Goal: Task Accomplishment & Management: Use online tool/utility

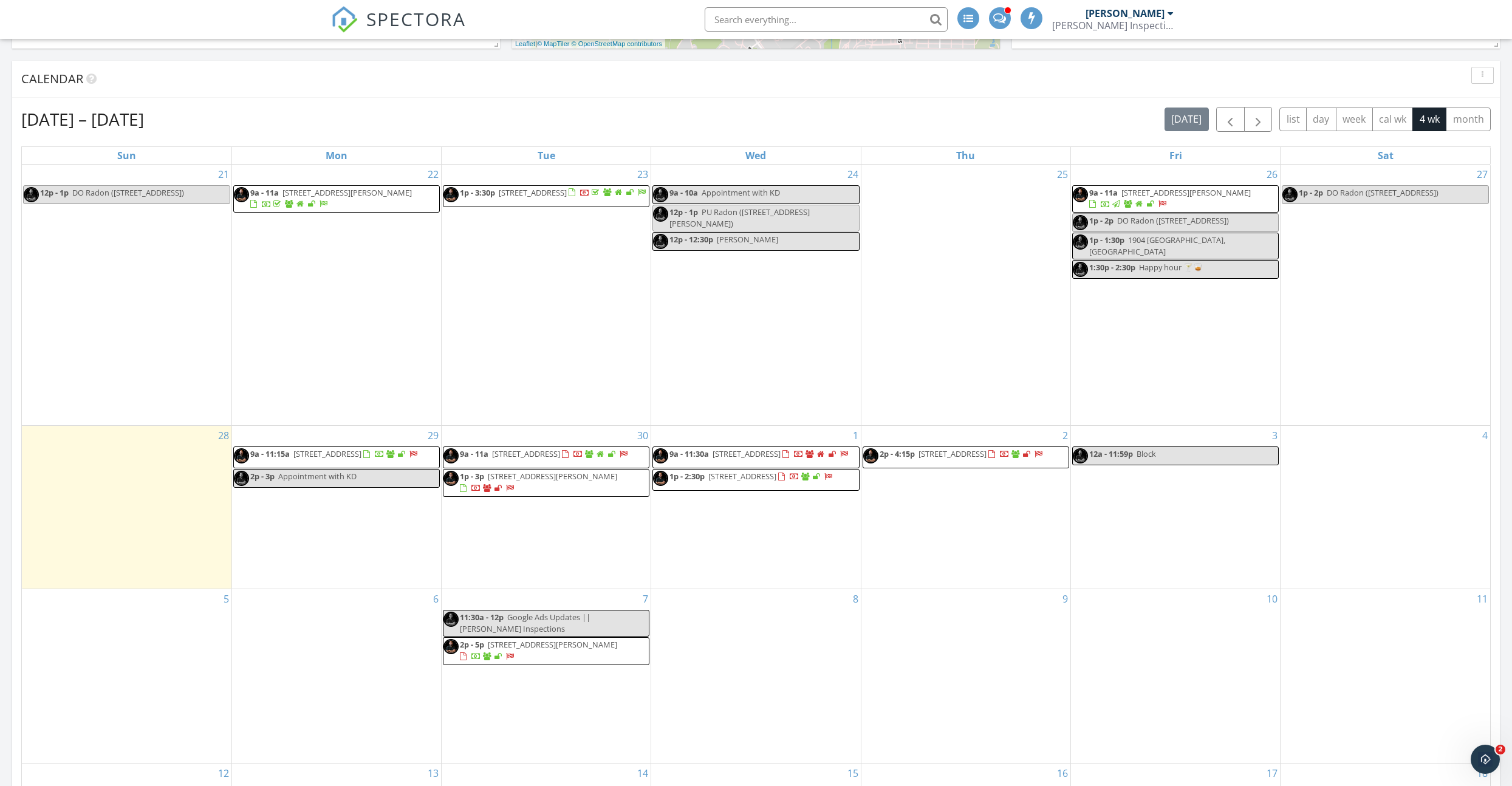
scroll to position [387, 0]
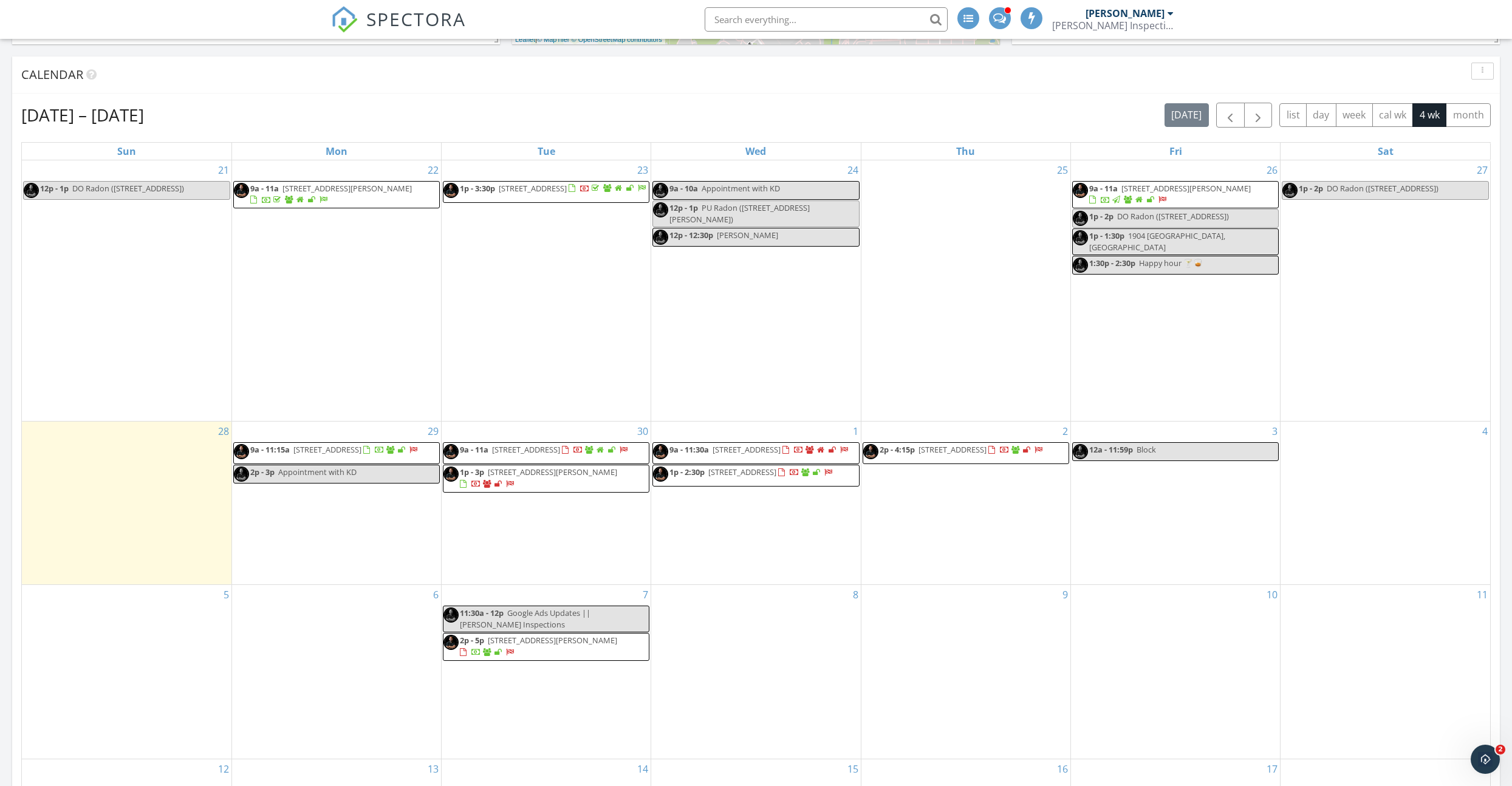
click at [1184, 192] on span "[STREET_ADDRESS][PERSON_NAME]" at bounding box center [1187, 188] width 129 height 11
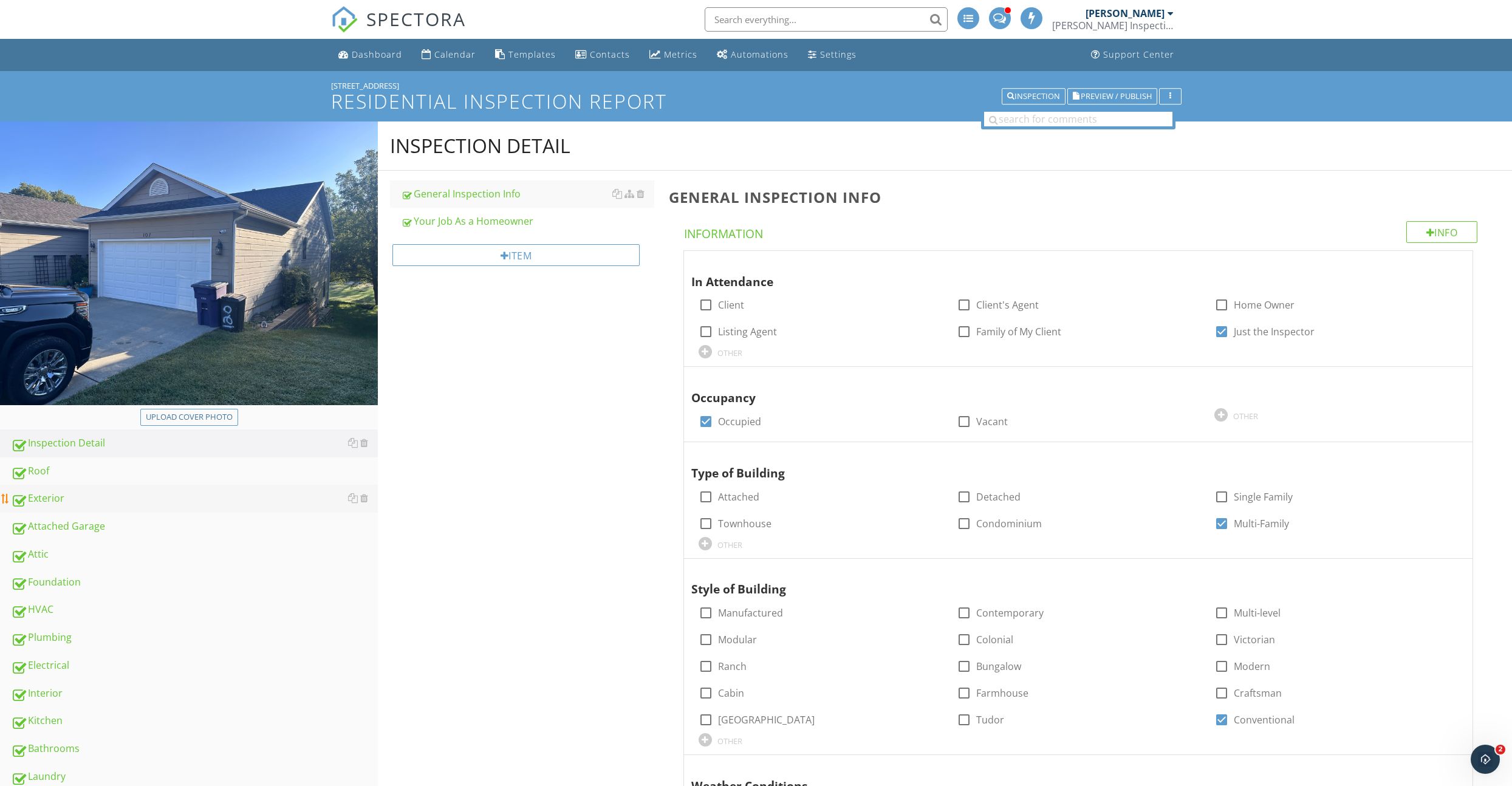
drag, startPoint x: 93, startPoint y: 490, endPoint x: 115, endPoint y: 489, distance: 22.0
click at [94, 490] on link "Exterior" at bounding box center [194, 499] width 367 height 28
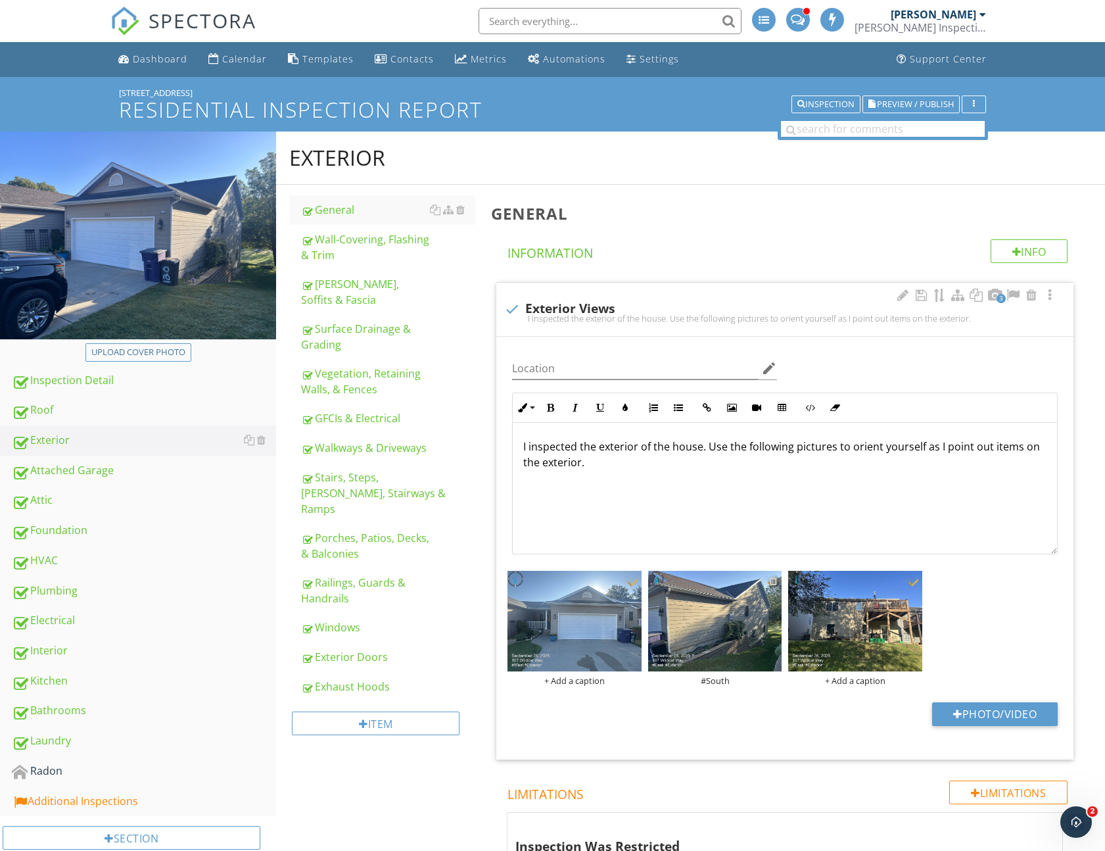
click at [775, 581] on div at bounding box center [773, 580] width 9 height 11
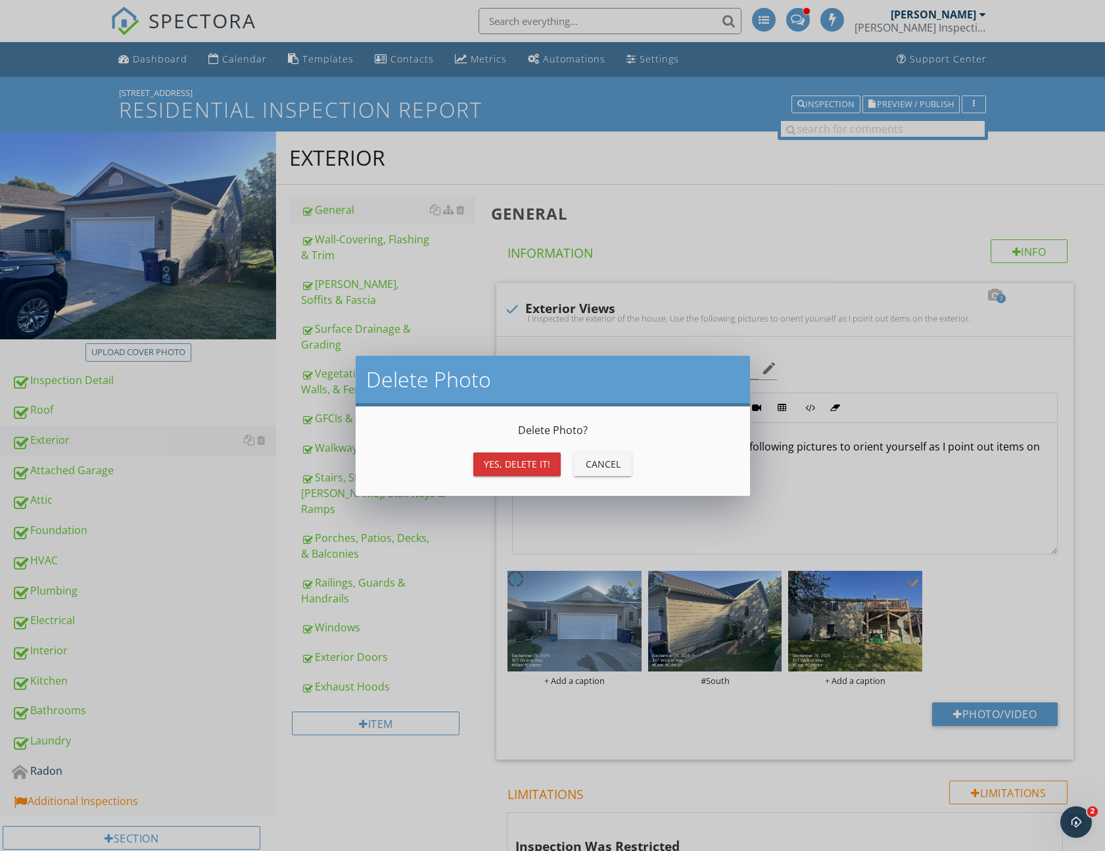
click at [584, 459] on div "Cancel" at bounding box center [602, 464] width 37 height 14
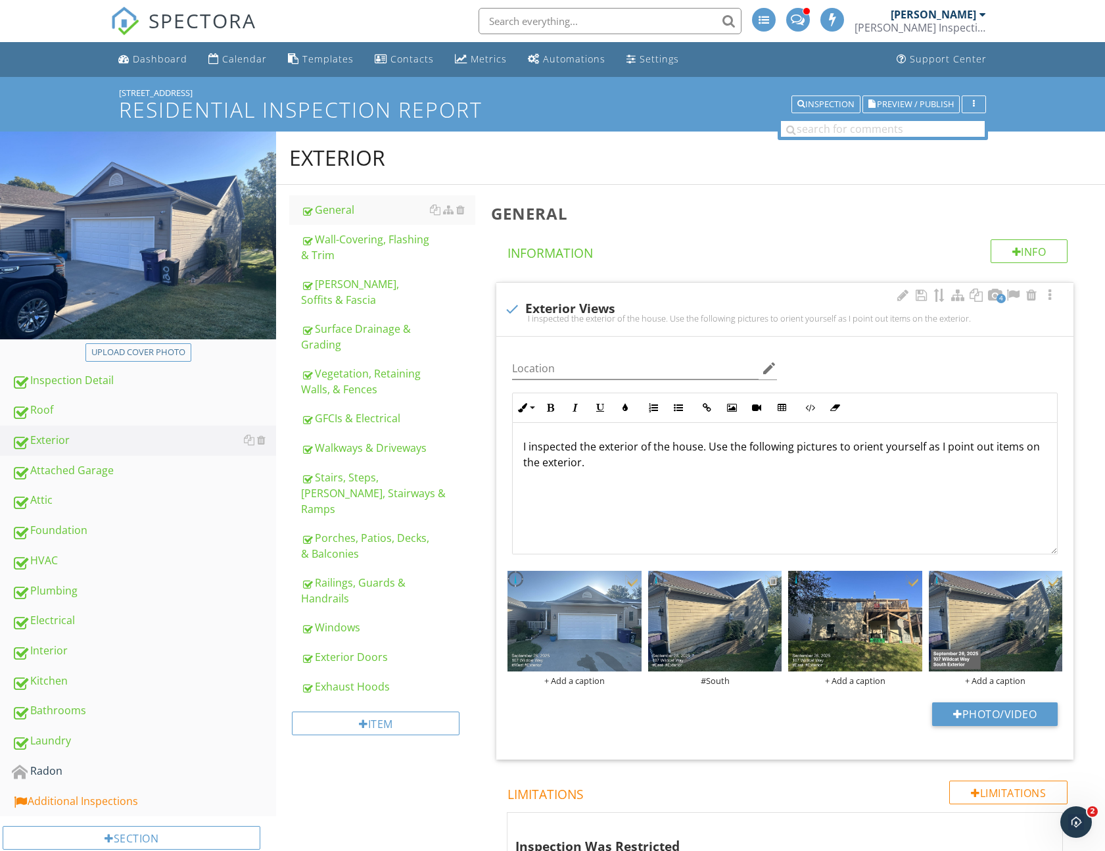
click at [774, 581] on div at bounding box center [773, 580] width 9 height 11
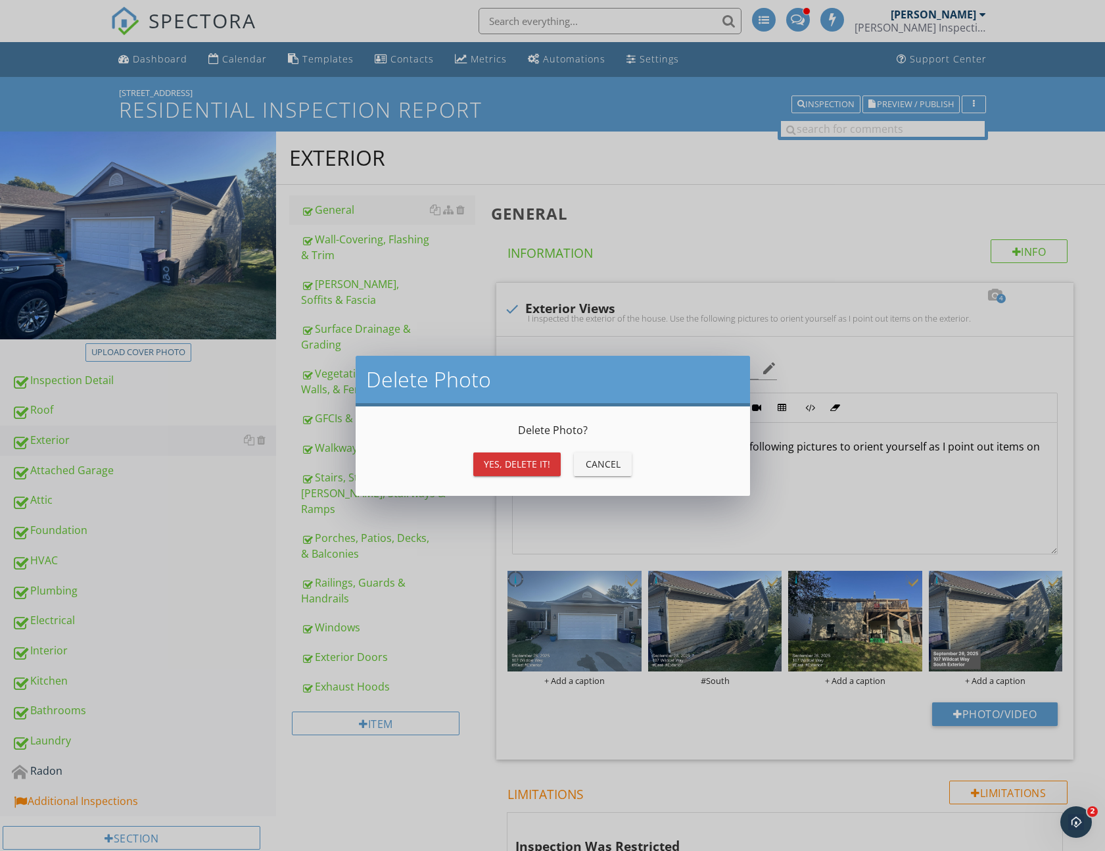
click at [538, 460] on div "Yes, Delete it!" at bounding box center [517, 464] width 66 height 14
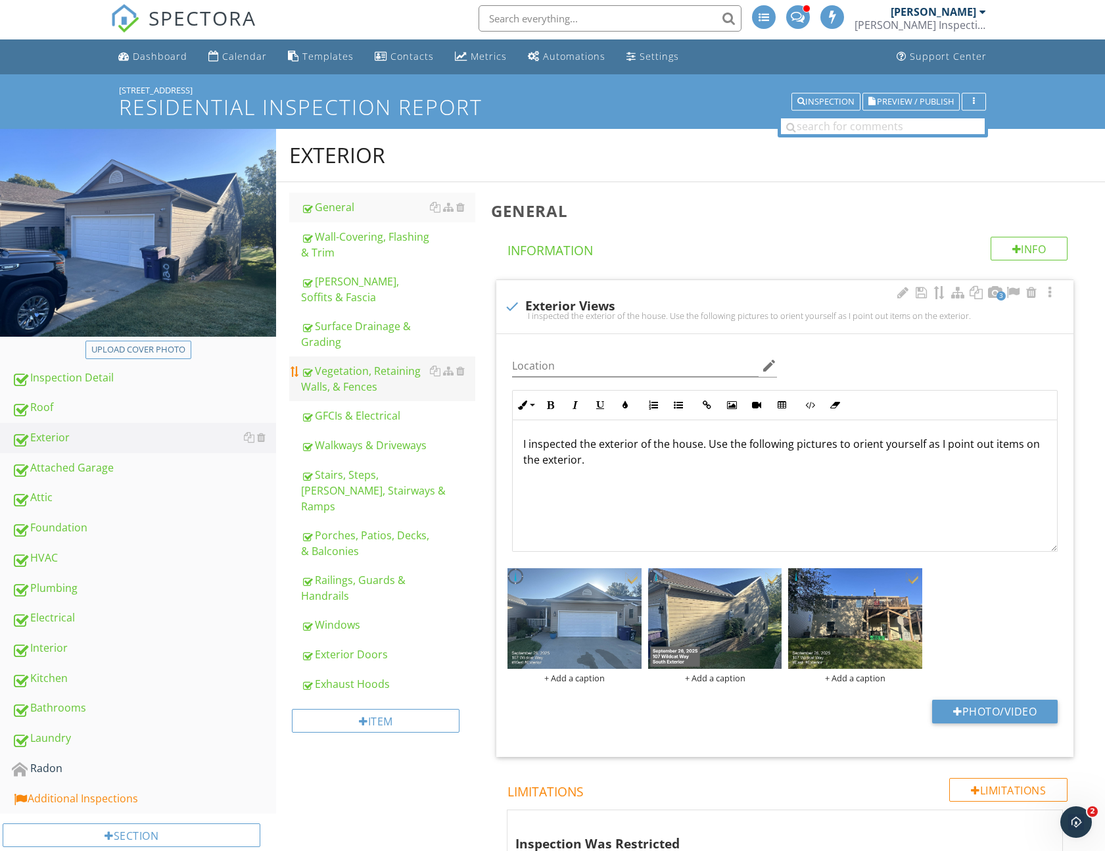
scroll to position [3, 0]
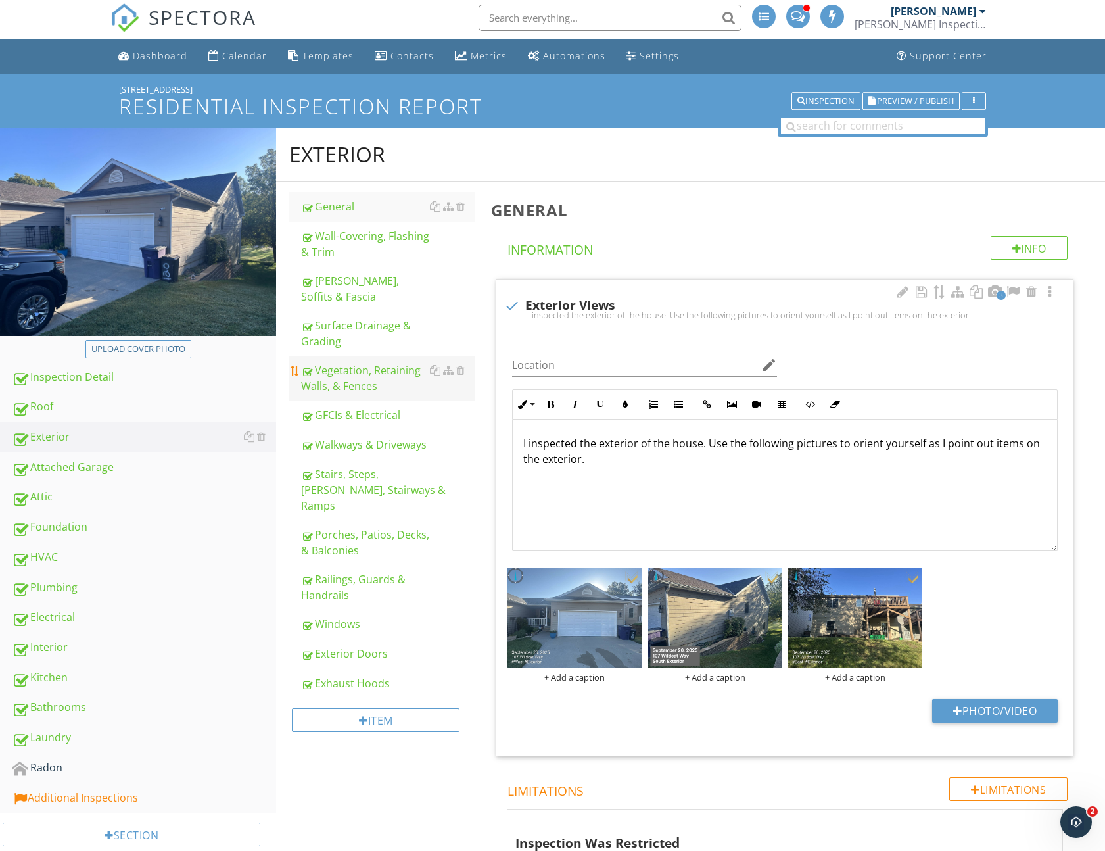
click at [366, 366] on div "Vegetation, Retaining Walls, & Fences" at bounding box center [388, 378] width 174 height 32
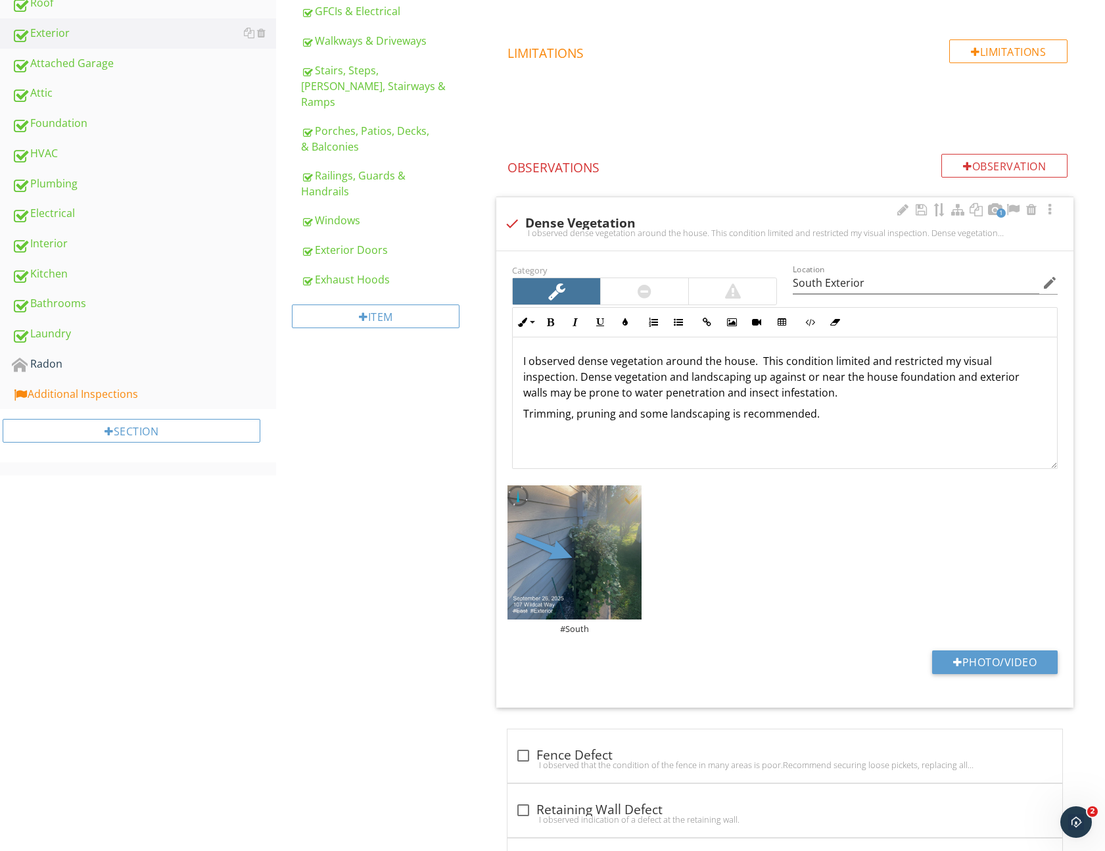
scroll to position [479, 0]
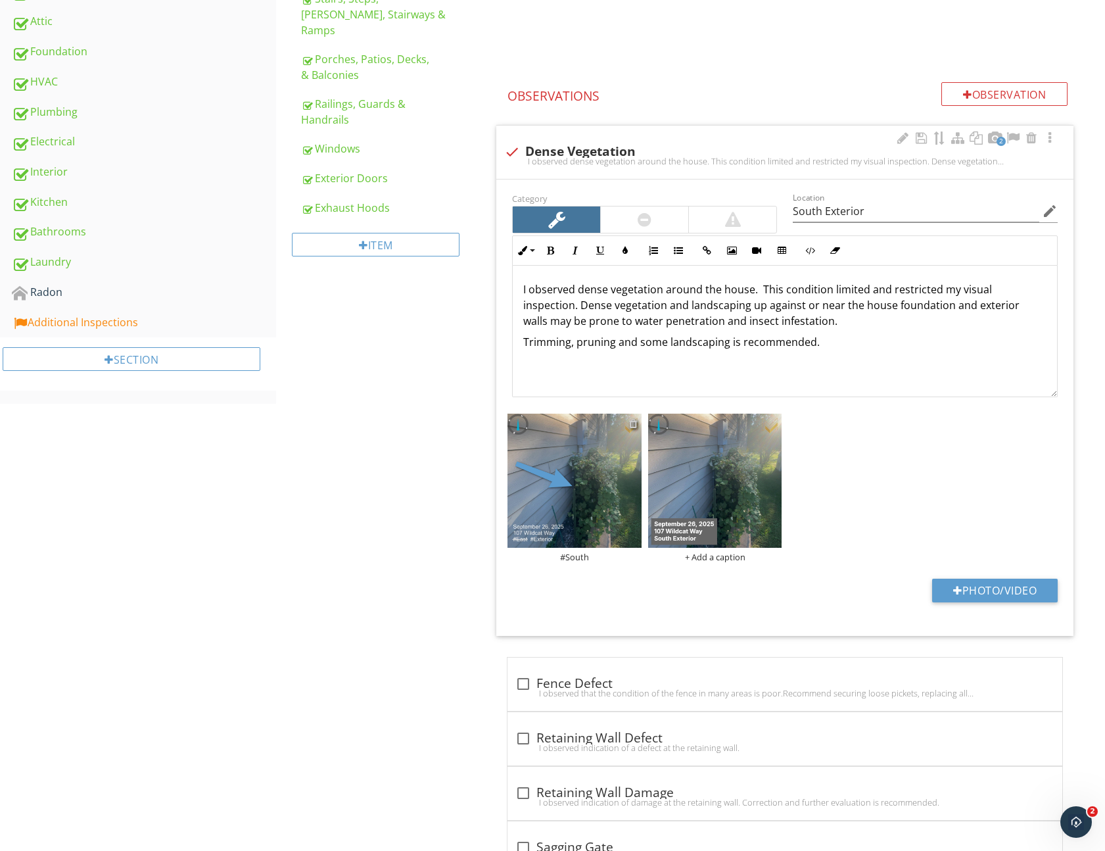
click at [633, 420] on div at bounding box center [633, 423] width 9 height 11
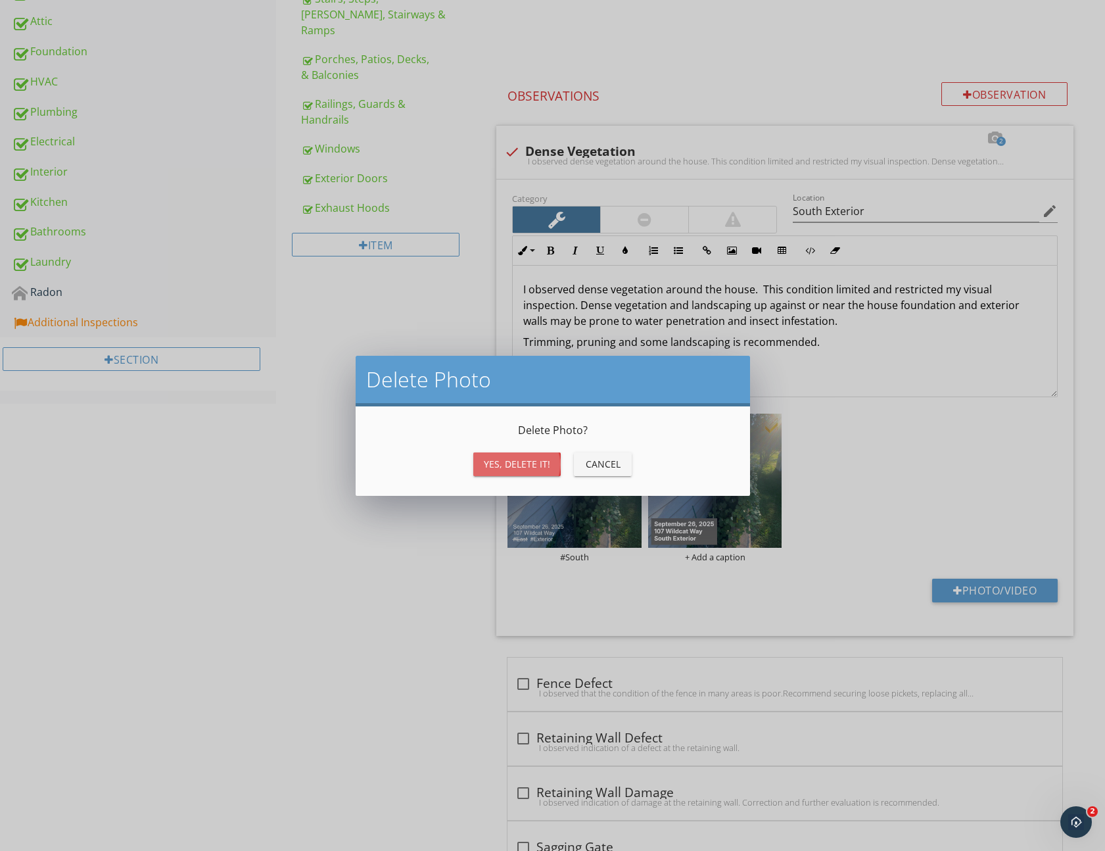
click at [517, 458] on div "Yes, Delete it!" at bounding box center [517, 464] width 66 height 14
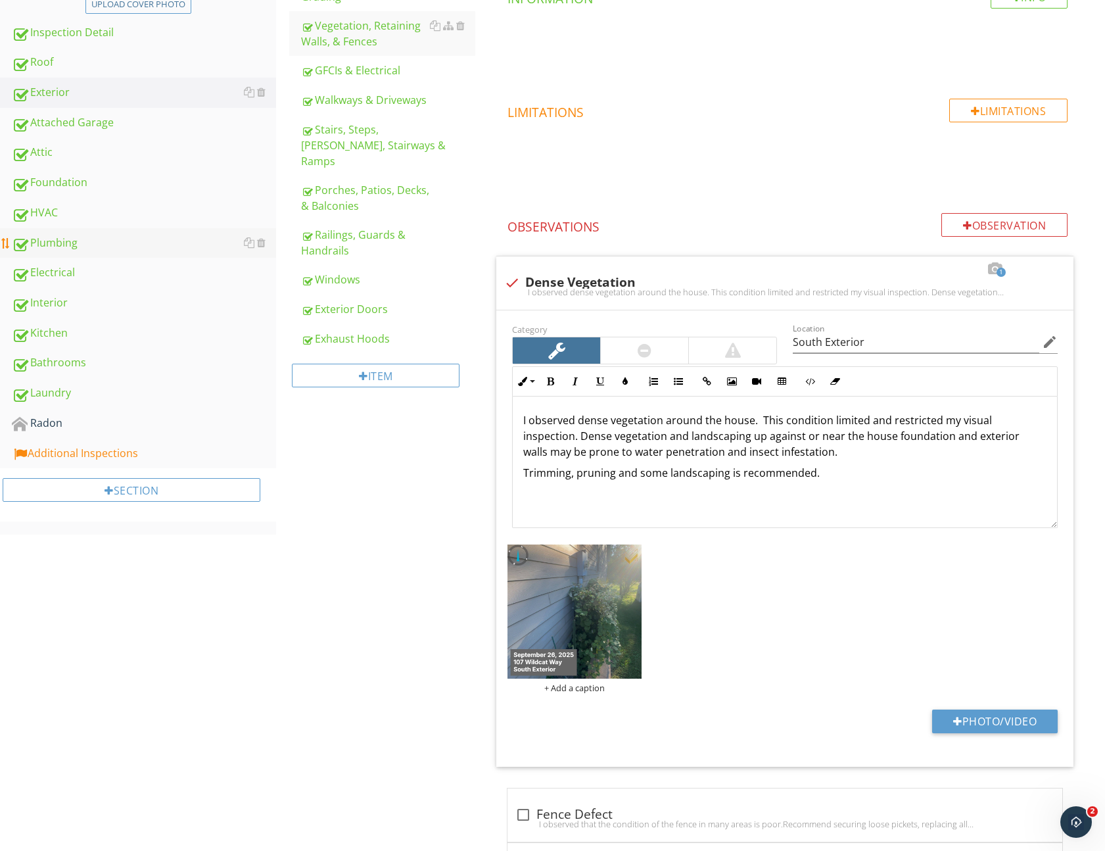
scroll to position [348, 0]
click at [57, 61] on div "Roof" at bounding box center [144, 61] width 264 height 17
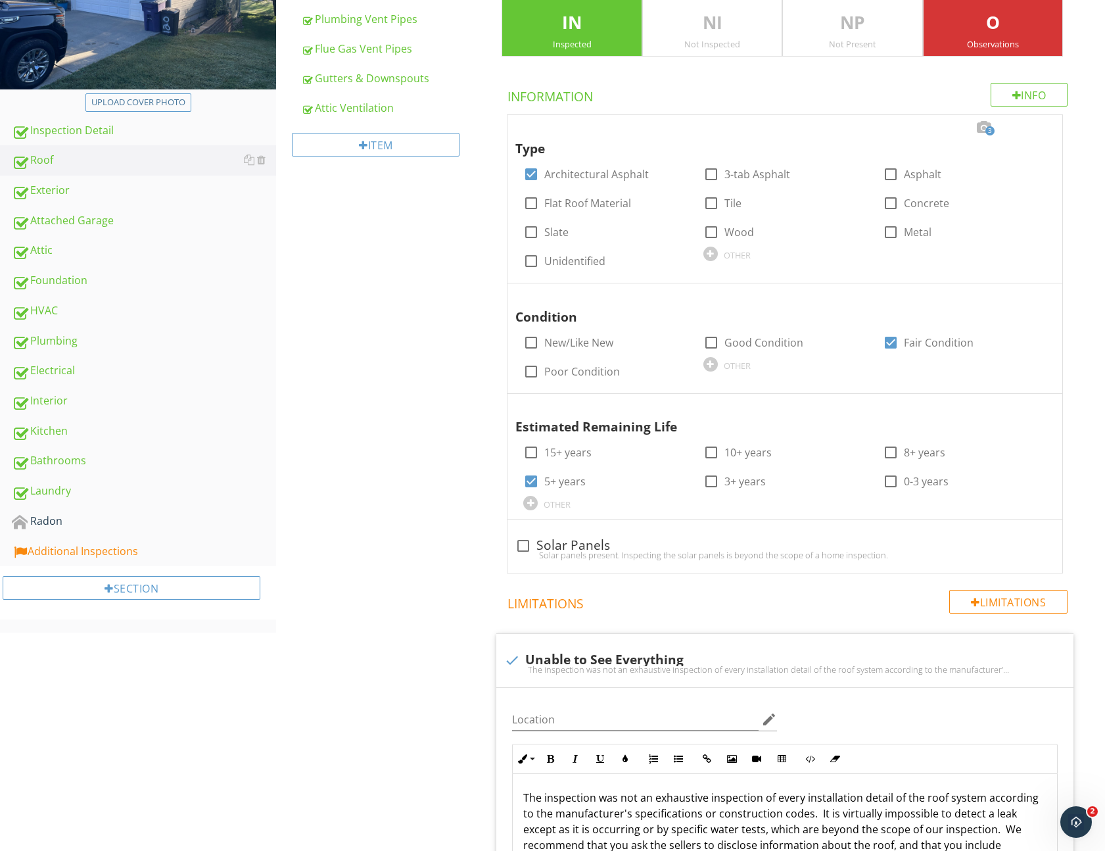
scroll to position [246, 0]
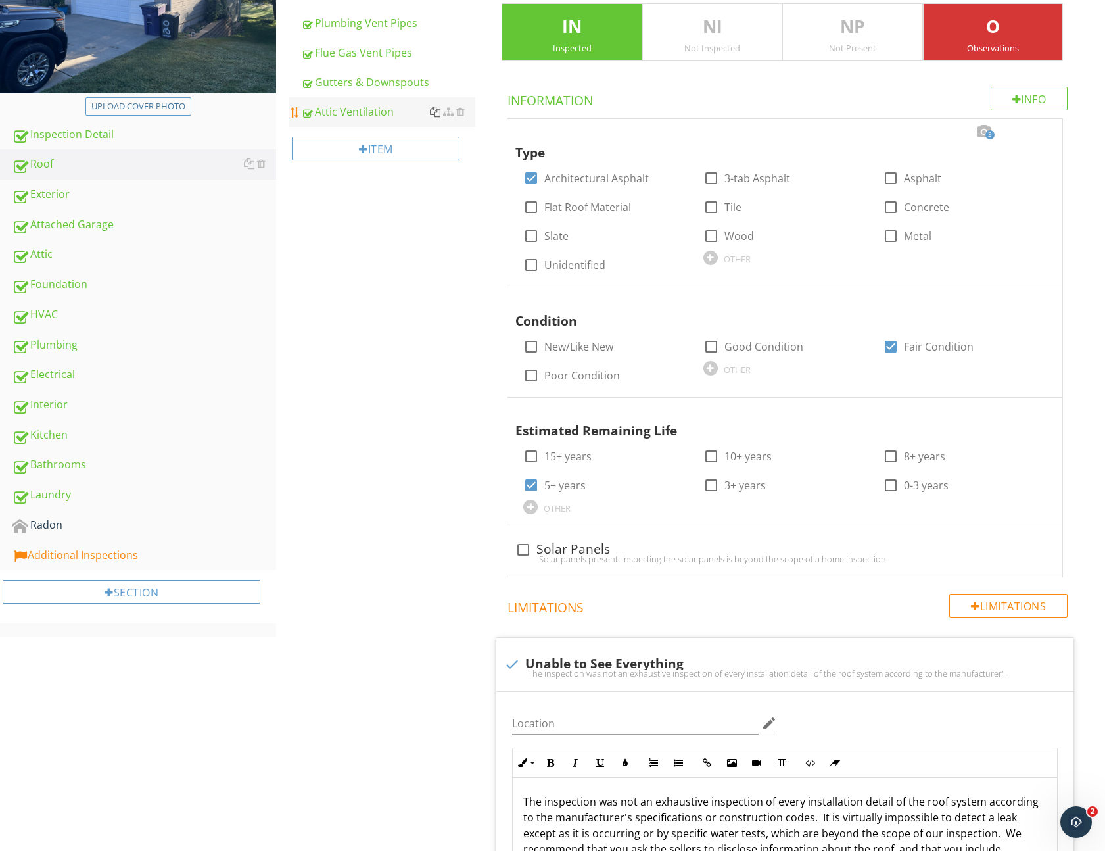
drag, startPoint x: 352, startPoint y: 82, endPoint x: 432, endPoint y: 108, distance: 83.8
click at [352, 82] on div "Gutters & Downspouts" at bounding box center [388, 82] width 174 height 16
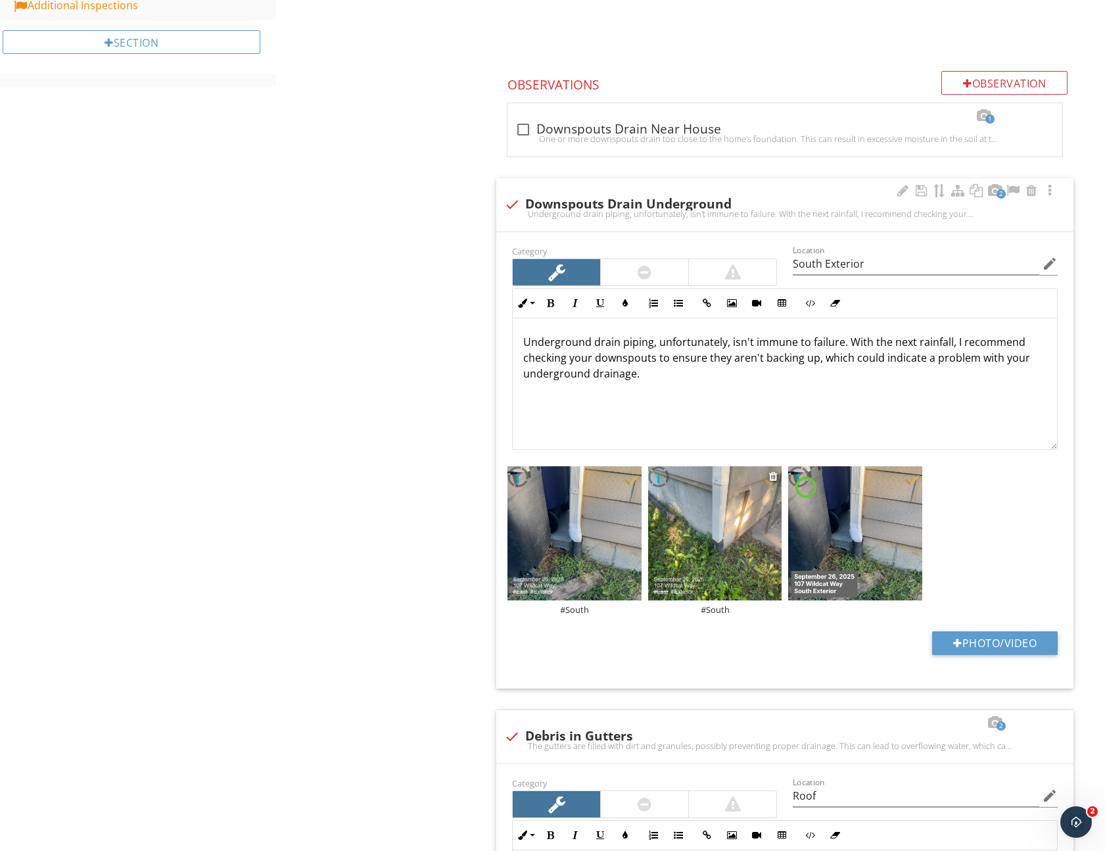
scroll to position [799, 0]
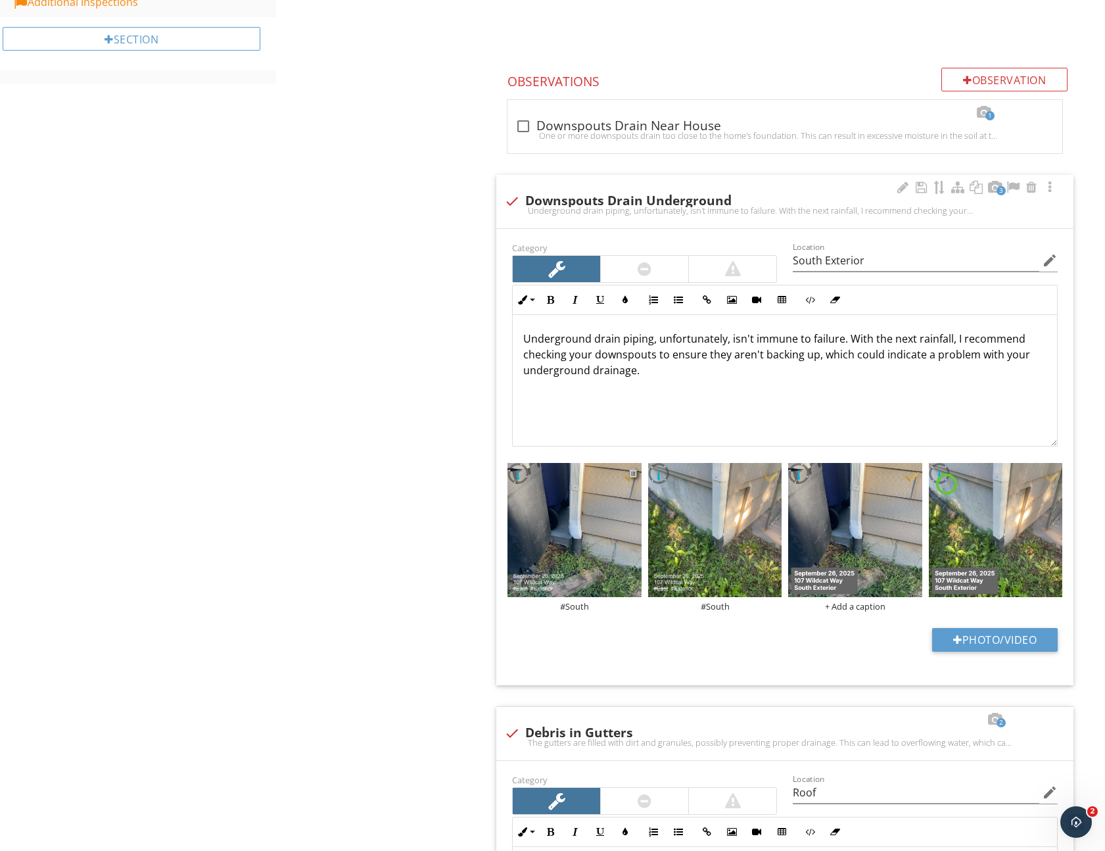
click at [635, 471] on div at bounding box center [633, 472] width 9 height 11
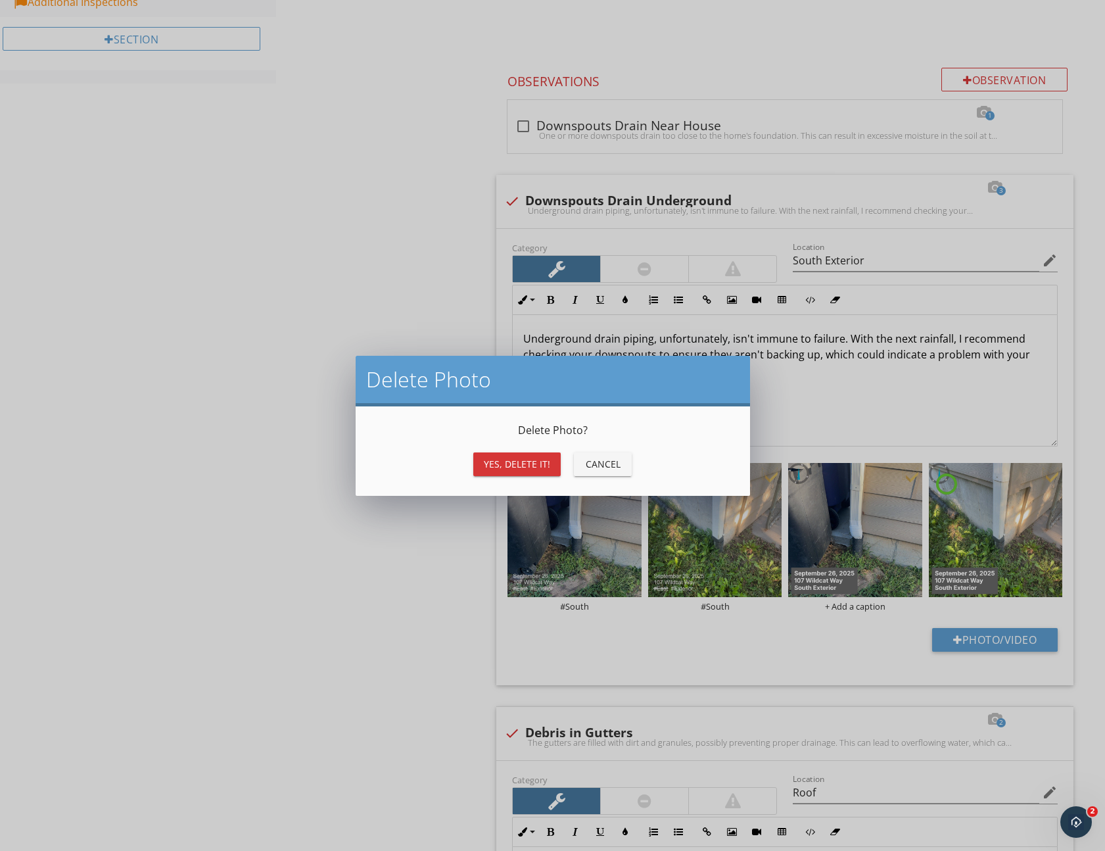
click at [512, 452] on button "Yes, Delete it!" at bounding box center [516, 464] width 87 height 24
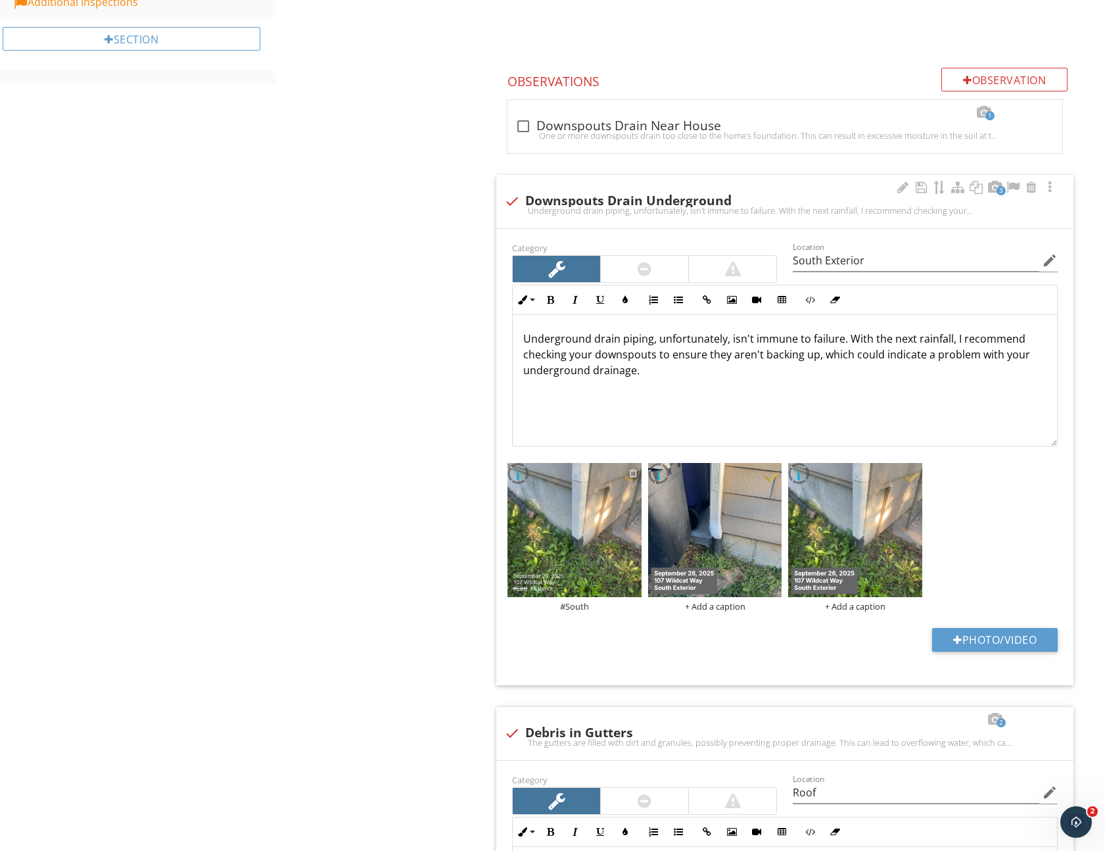
click at [634, 473] on div at bounding box center [633, 472] width 9 height 11
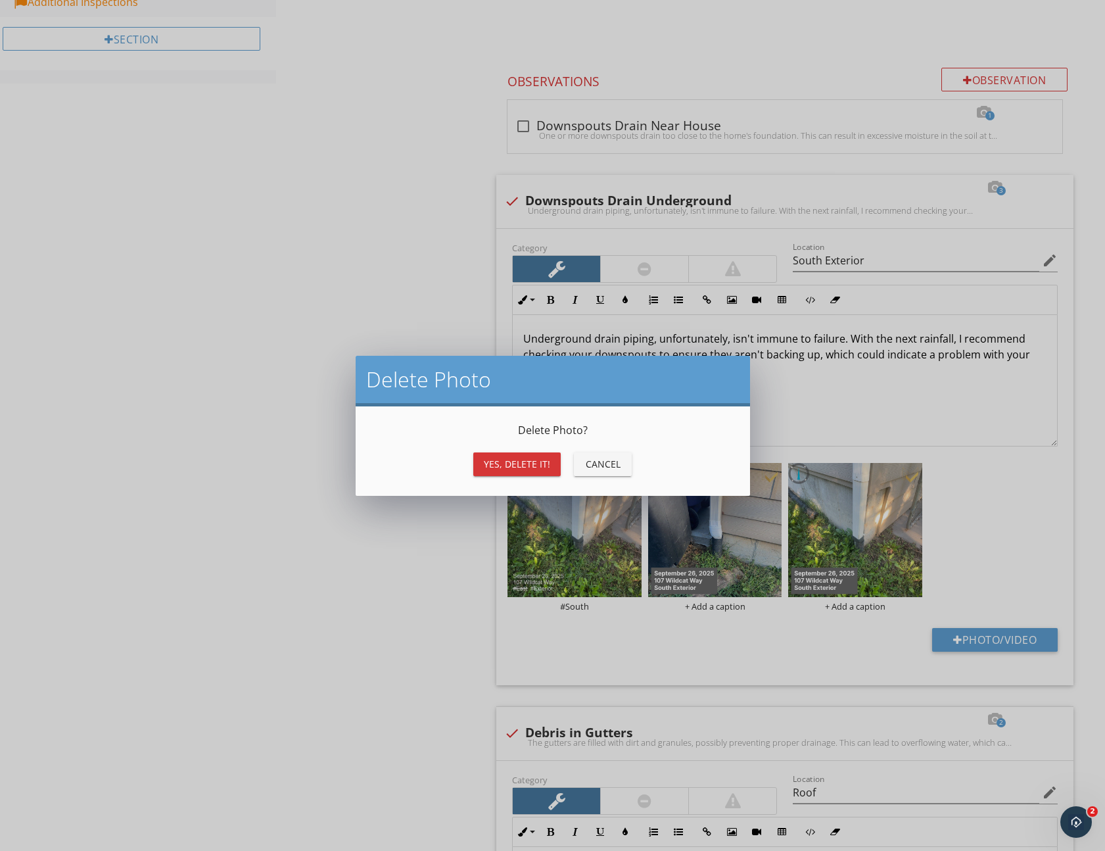
click at [486, 461] on div "Yes, Delete it!" at bounding box center [517, 464] width 66 height 14
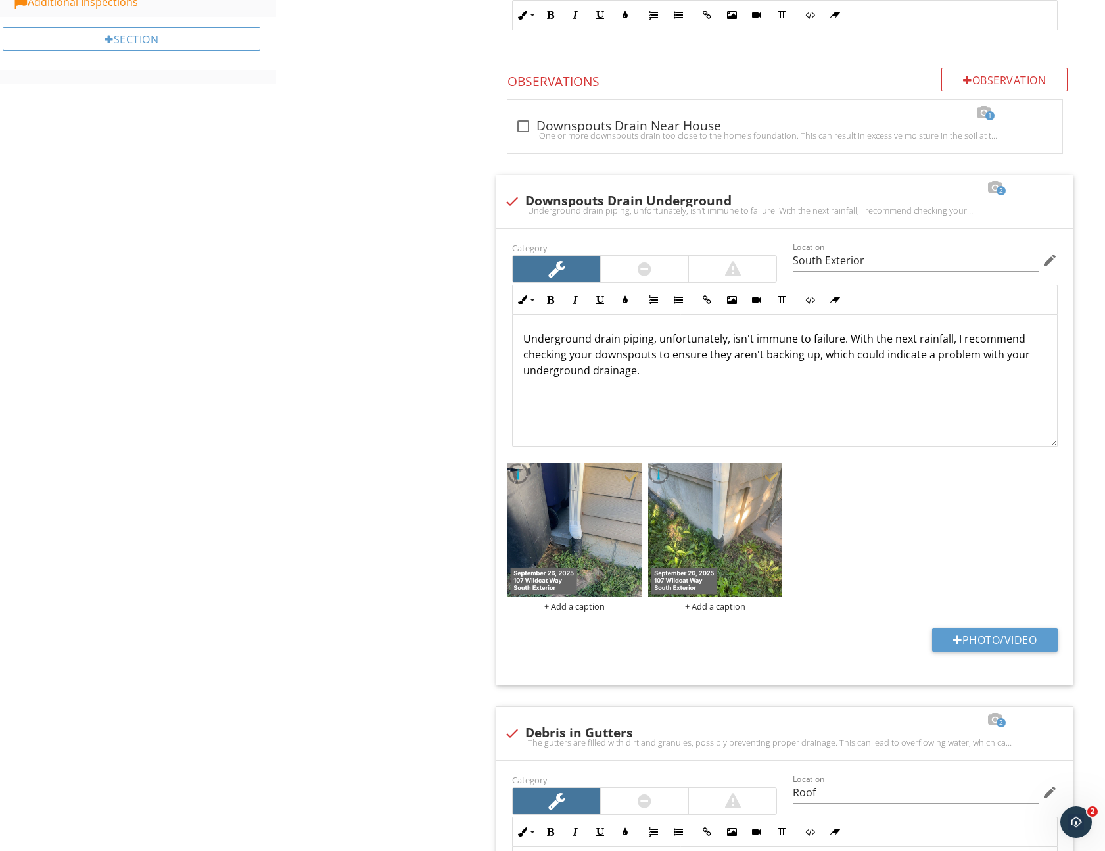
scroll to position [318, 0]
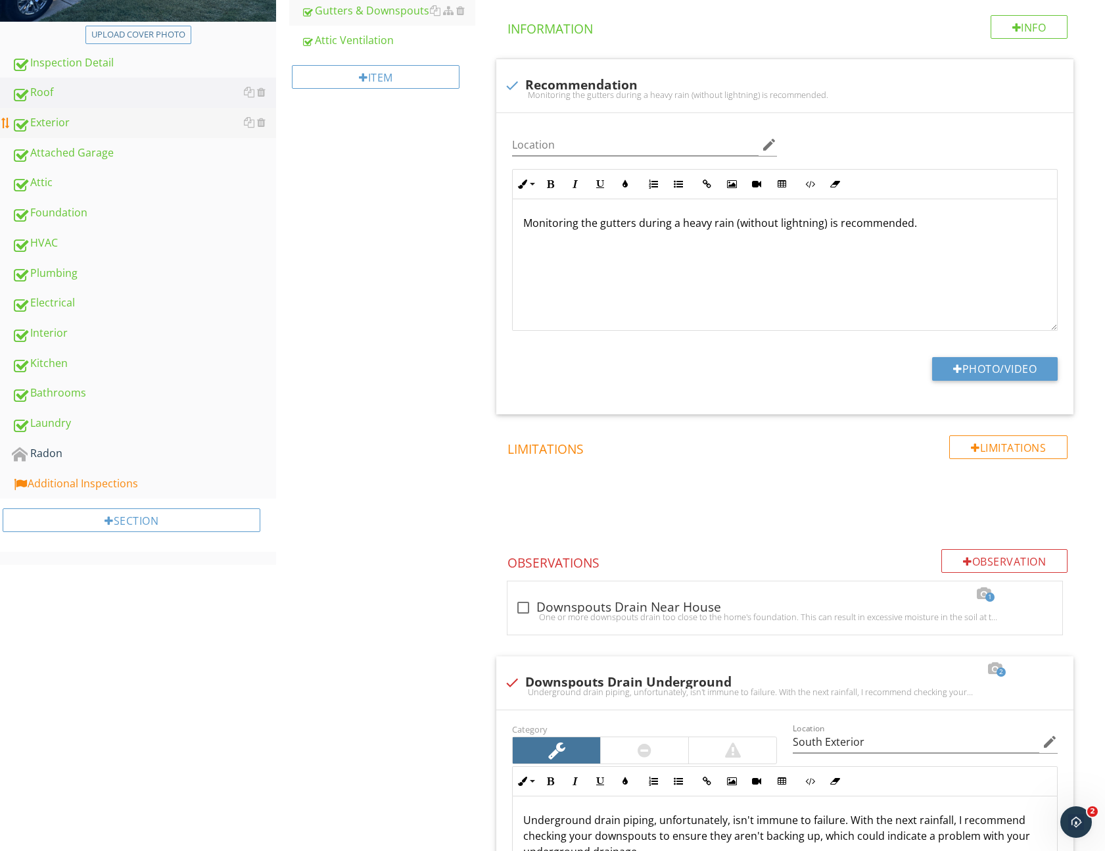
click at [53, 127] on div "Exterior" at bounding box center [144, 122] width 264 height 17
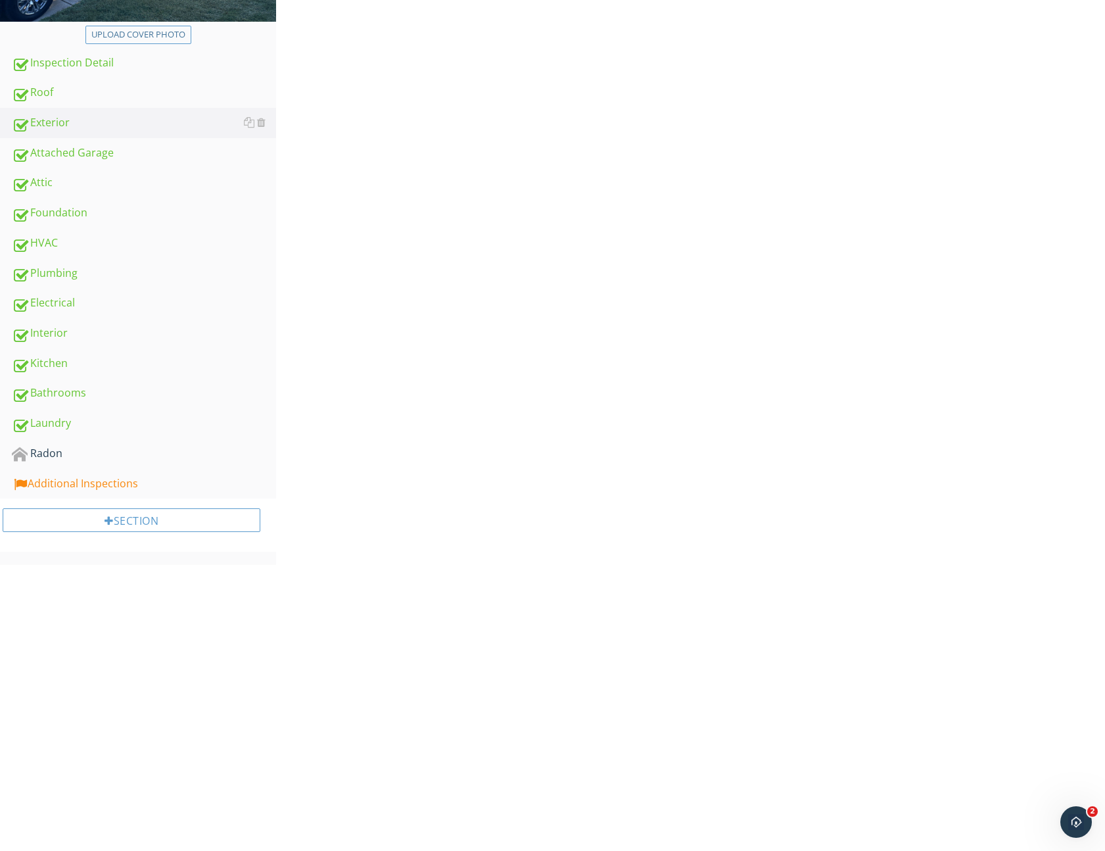
scroll to position [187, 0]
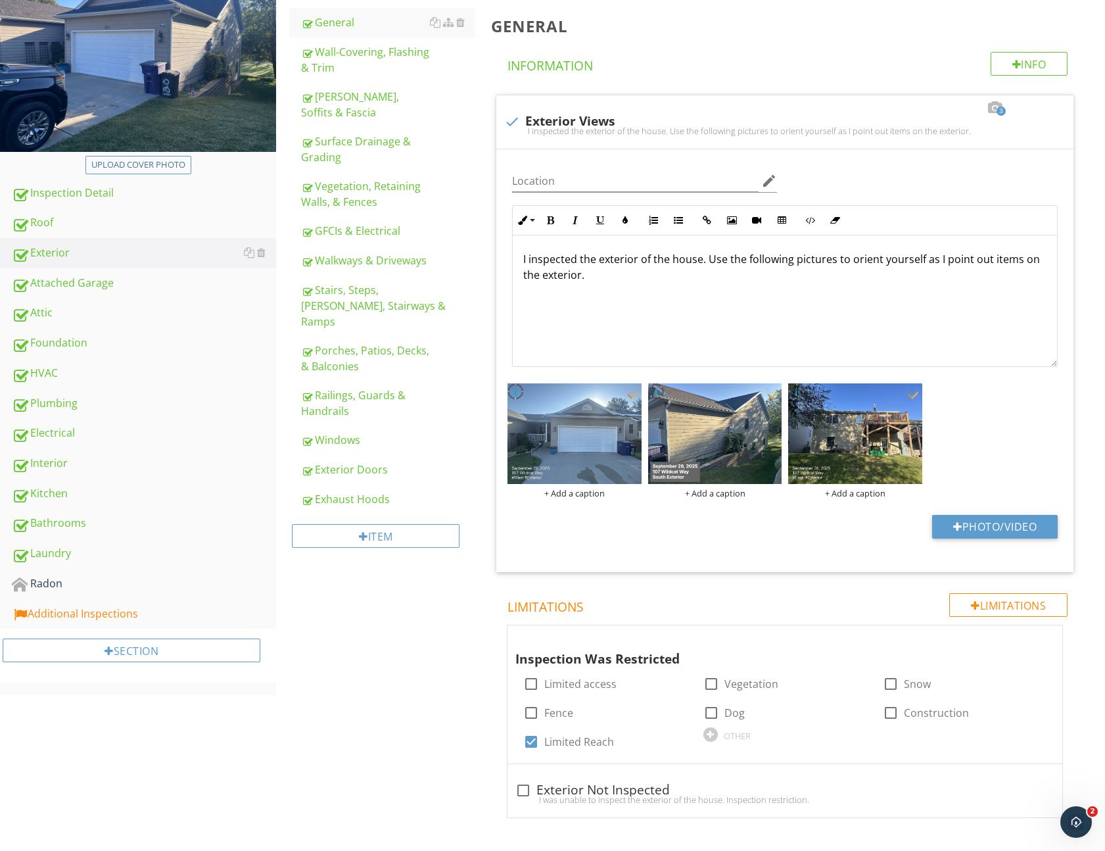
click at [350, 485] on link "Exhaust Hoods" at bounding box center [388, 499] width 174 height 29
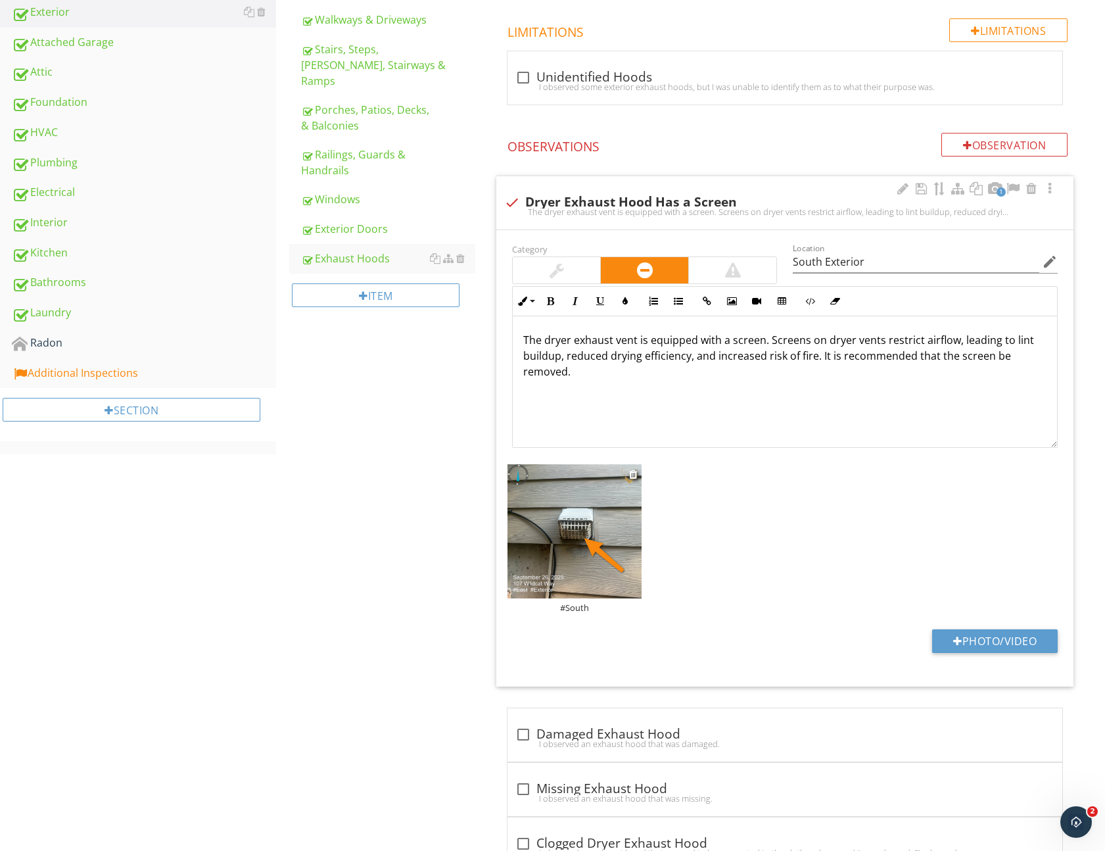
scroll to position [552, 0]
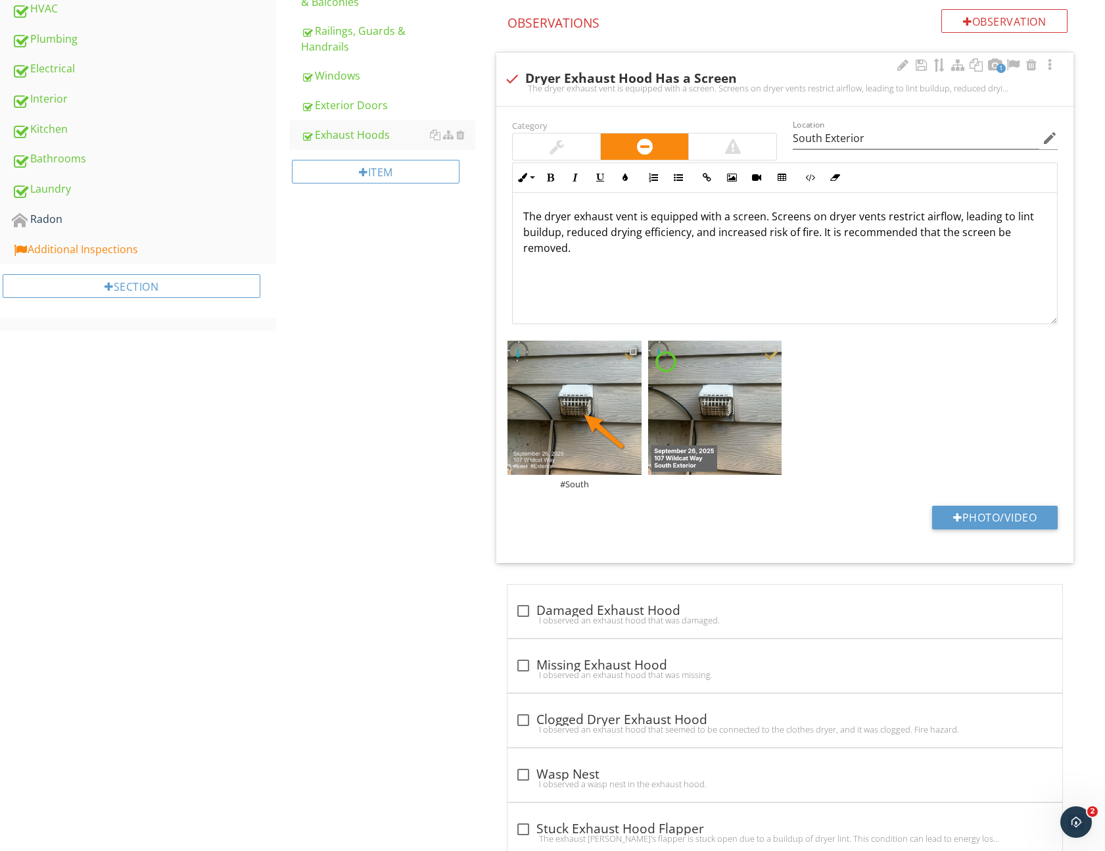
click at [633, 352] on div at bounding box center [633, 350] width 9 height 11
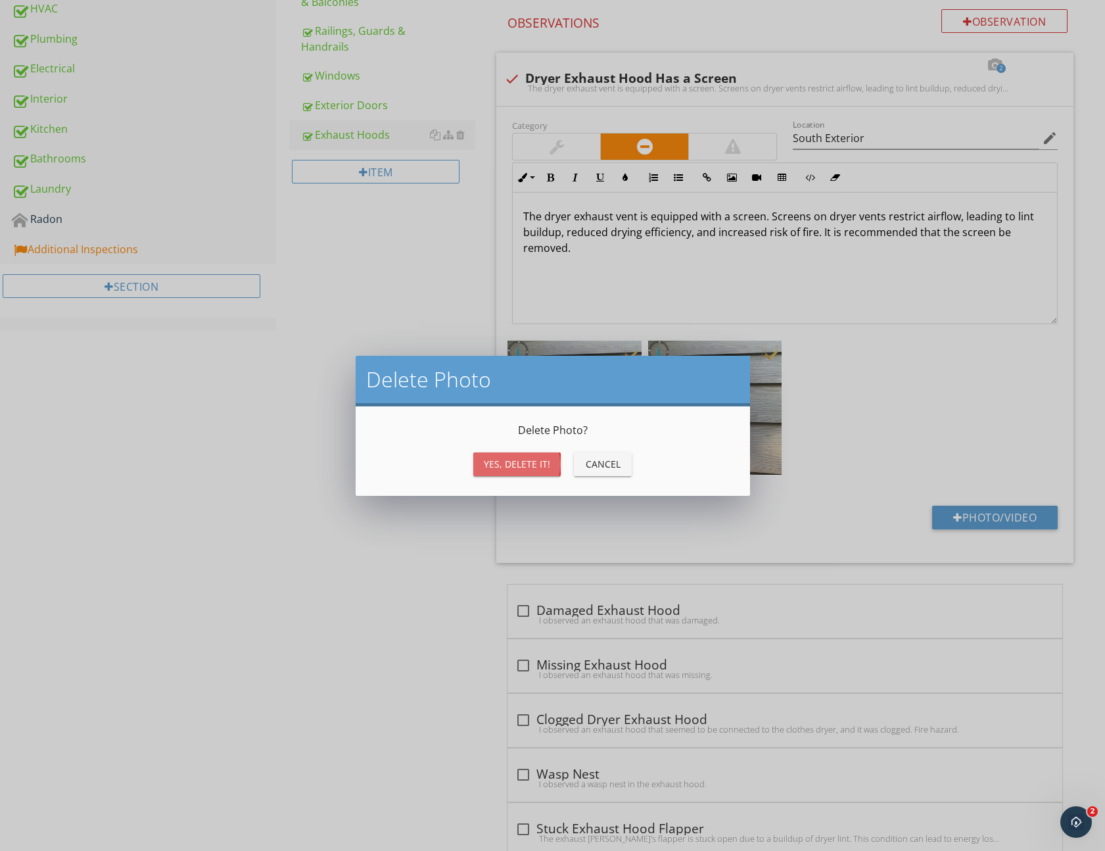
click at [493, 465] on div "Yes, Delete it!" at bounding box center [517, 464] width 66 height 14
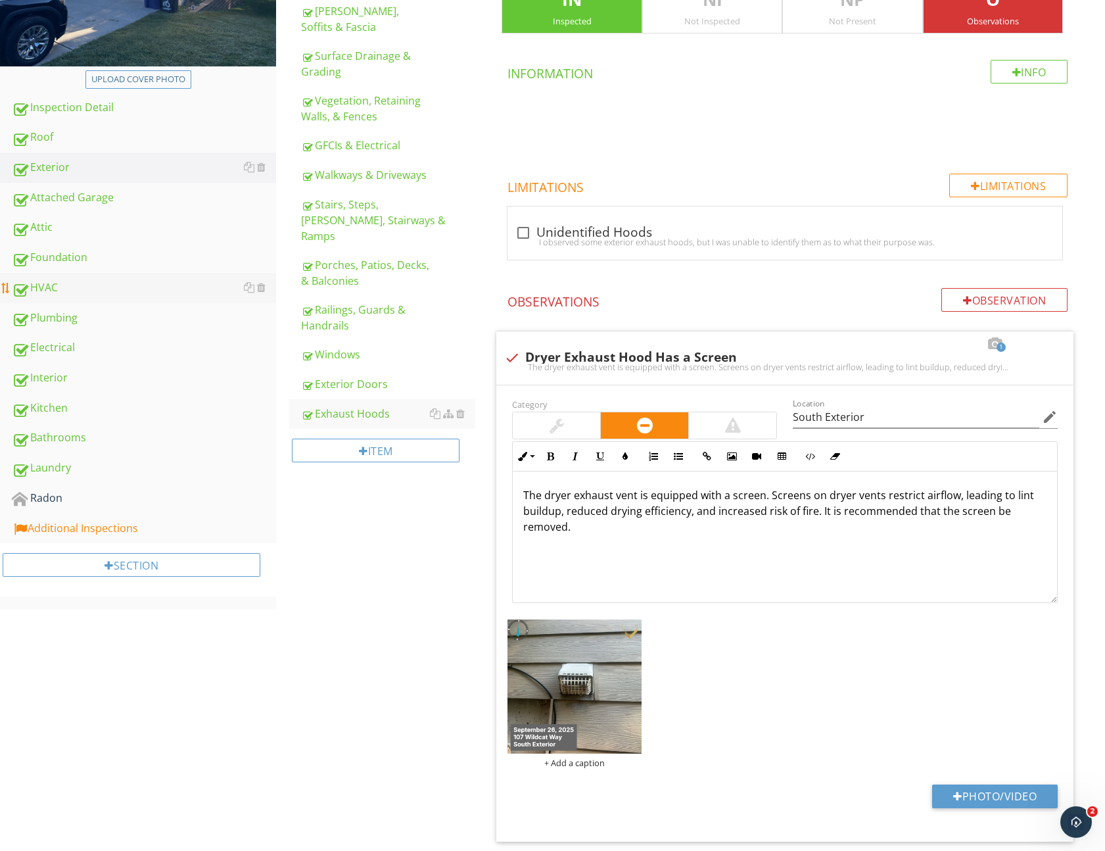
scroll to position [272, 0]
click at [63, 318] on div "Plumbing" at bounding box center [144, 318] width 264 height 17
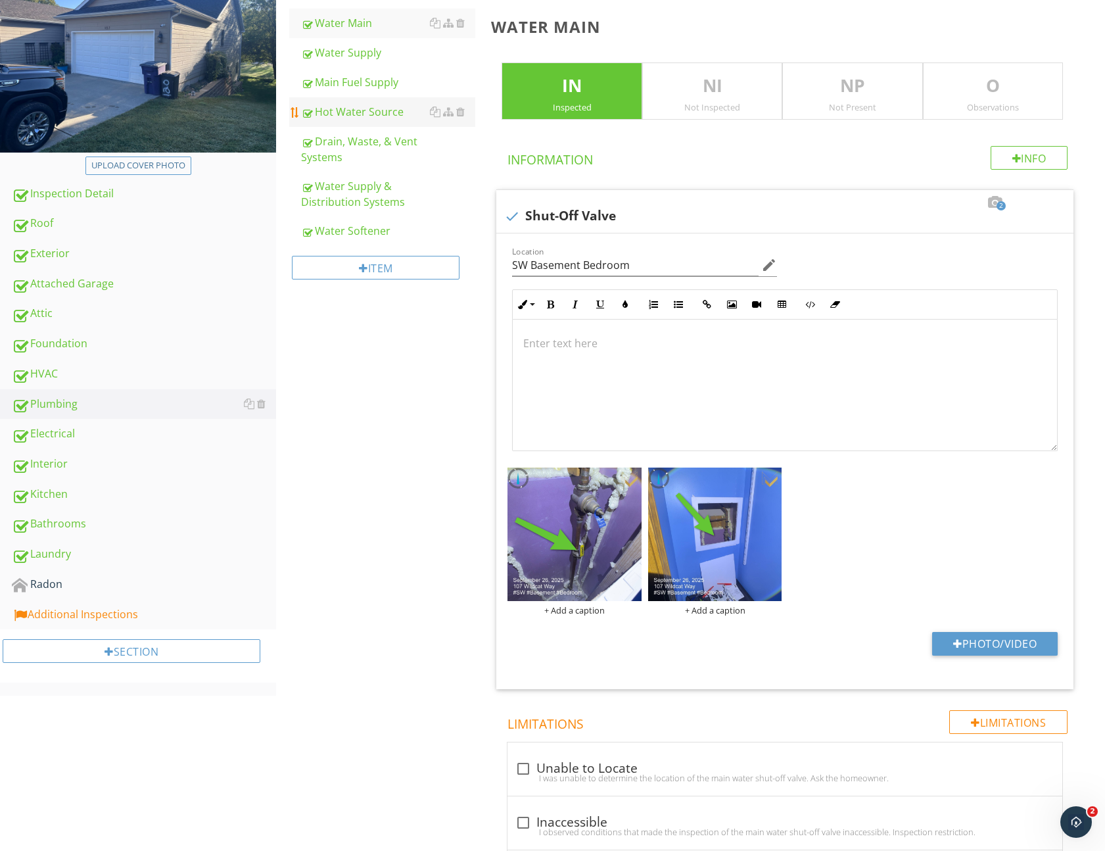
scroll to position [145, 0]
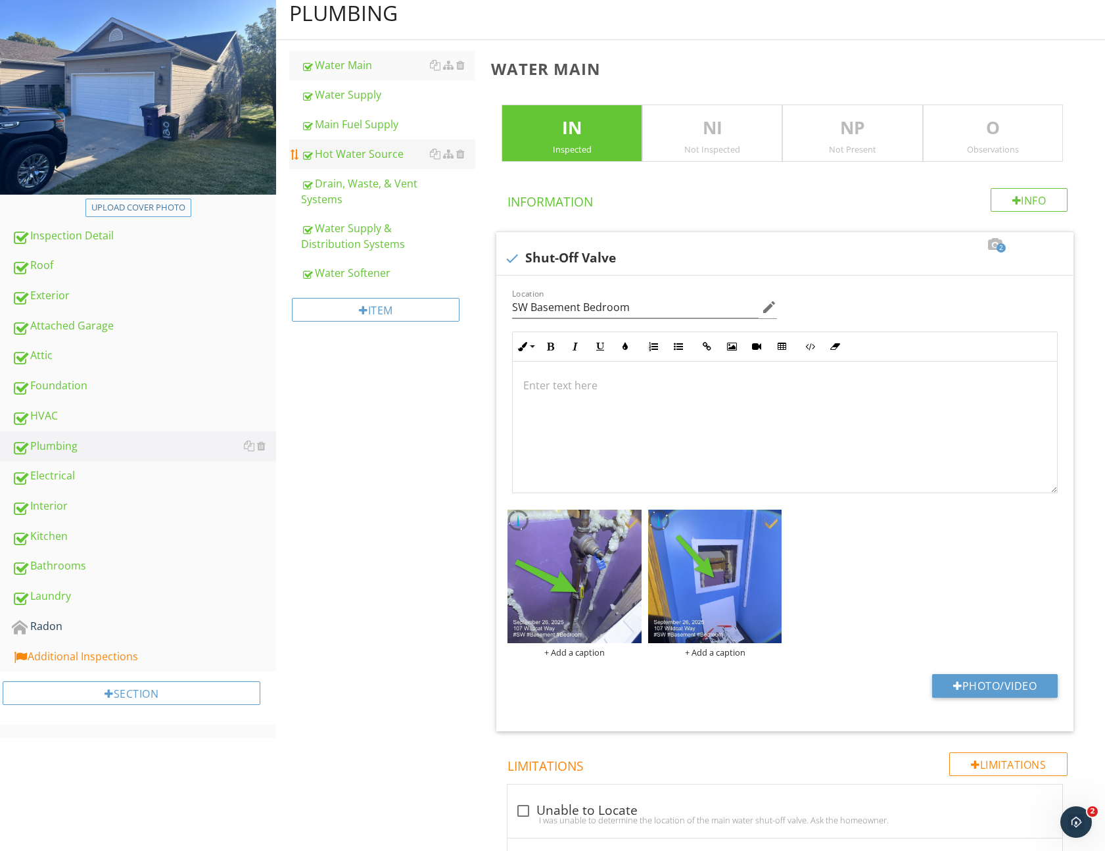
drag, startPoint x: 355, startPoint y: 118, endPoint x: 383, endPoint y: 149, distance: 41.9
click at [355, 118] on div "Main Fuel Supply" at bounding box center [388, 124] width 174 height 16
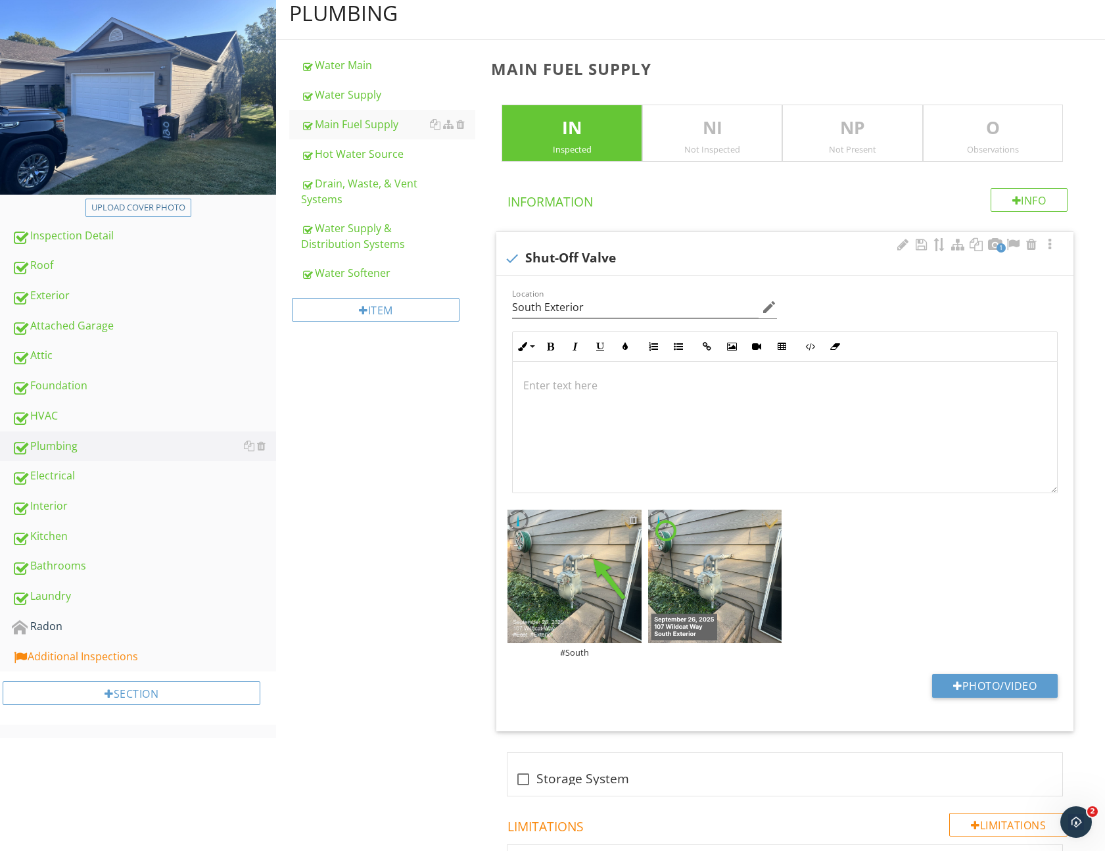
click at [634, 518] on div at bounding box center [633, 519] width 9 height 11
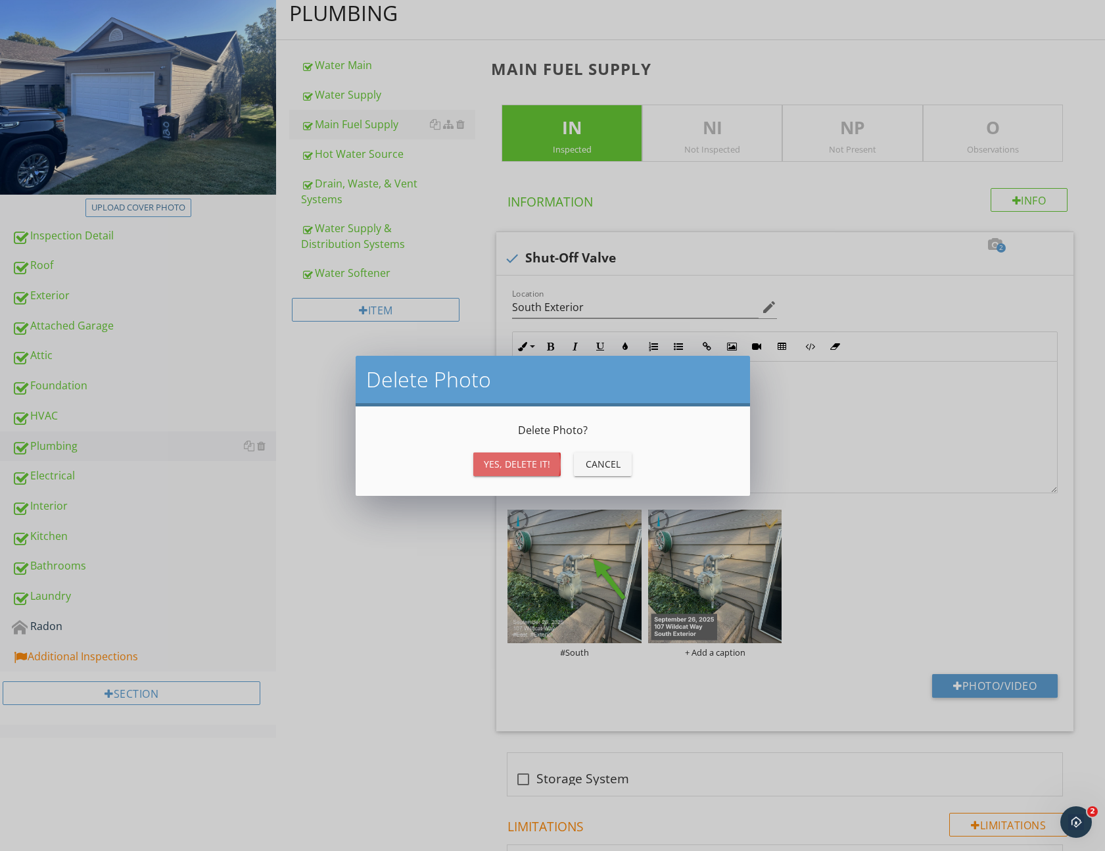
click at [512, 469] on div "Yes, Delete it!" at bounding box center [517, 464] width 66 height 14
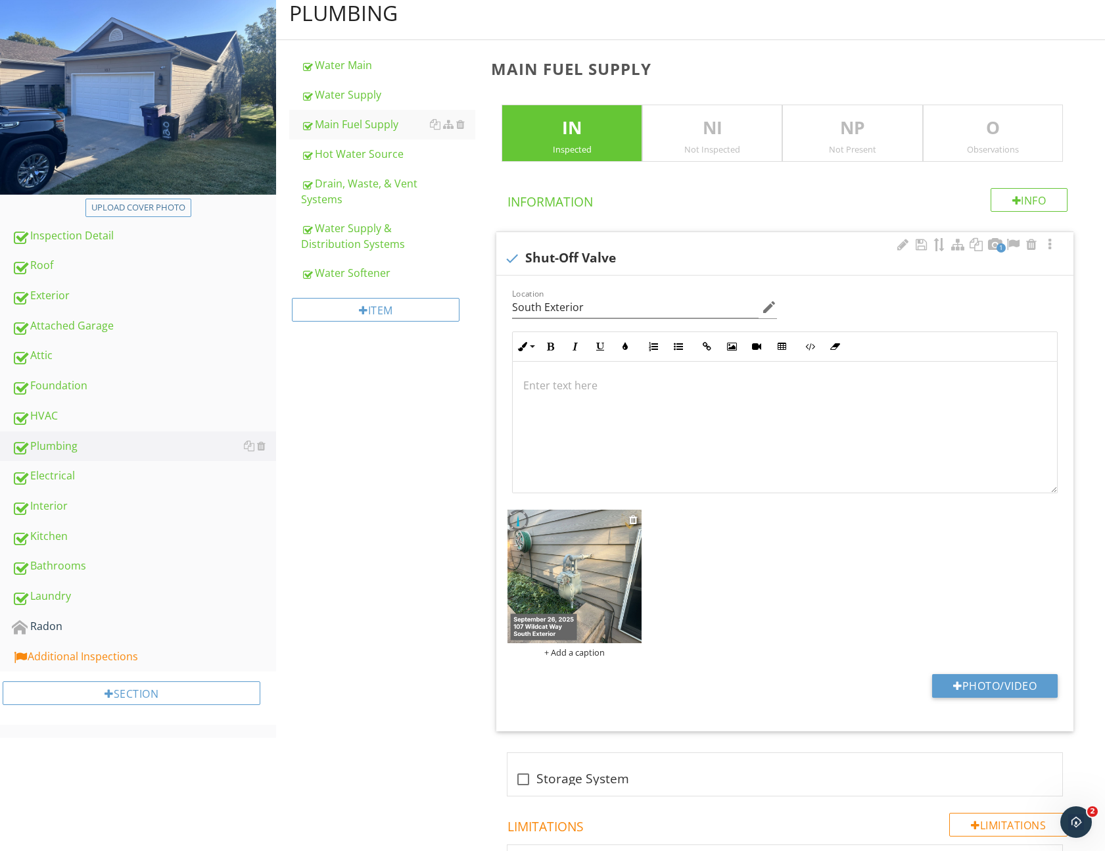
click at [561, 558] on img at bounding box center [574, 576] width 133 height 133
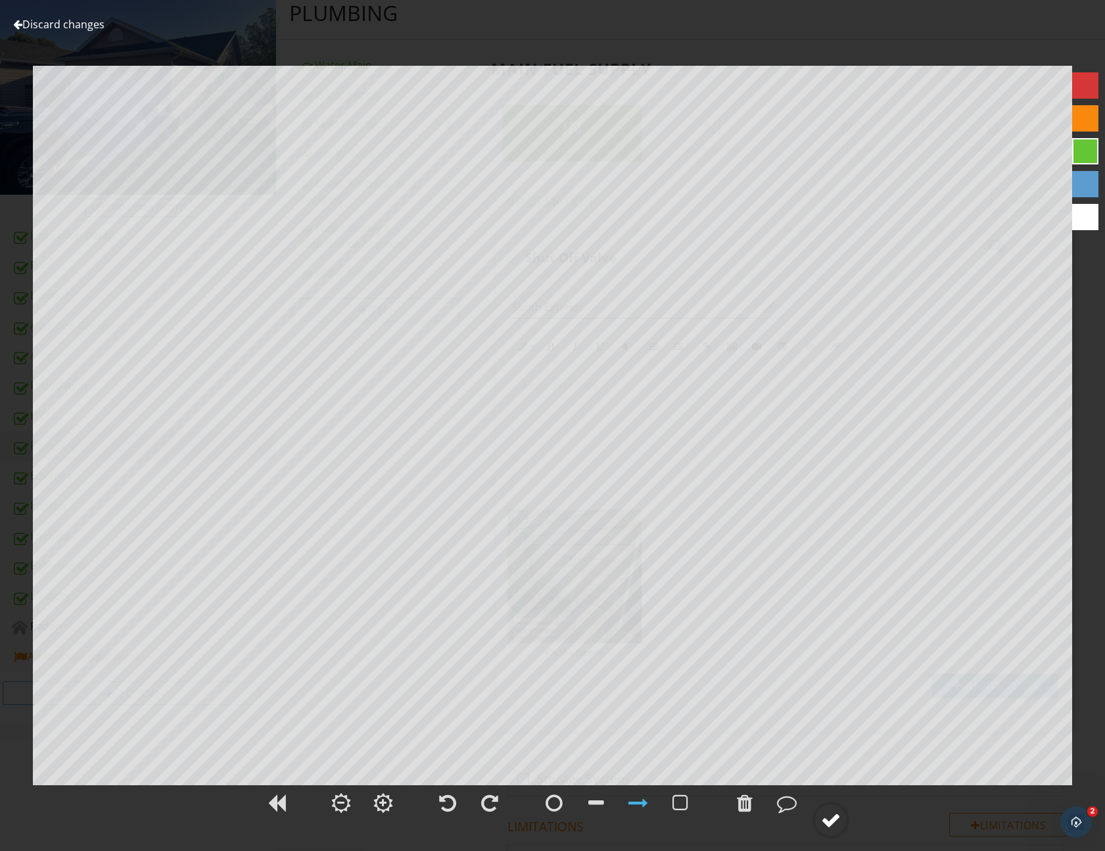
click at [839, 823] on div at bounding box center [831, 820] width 20 height 20
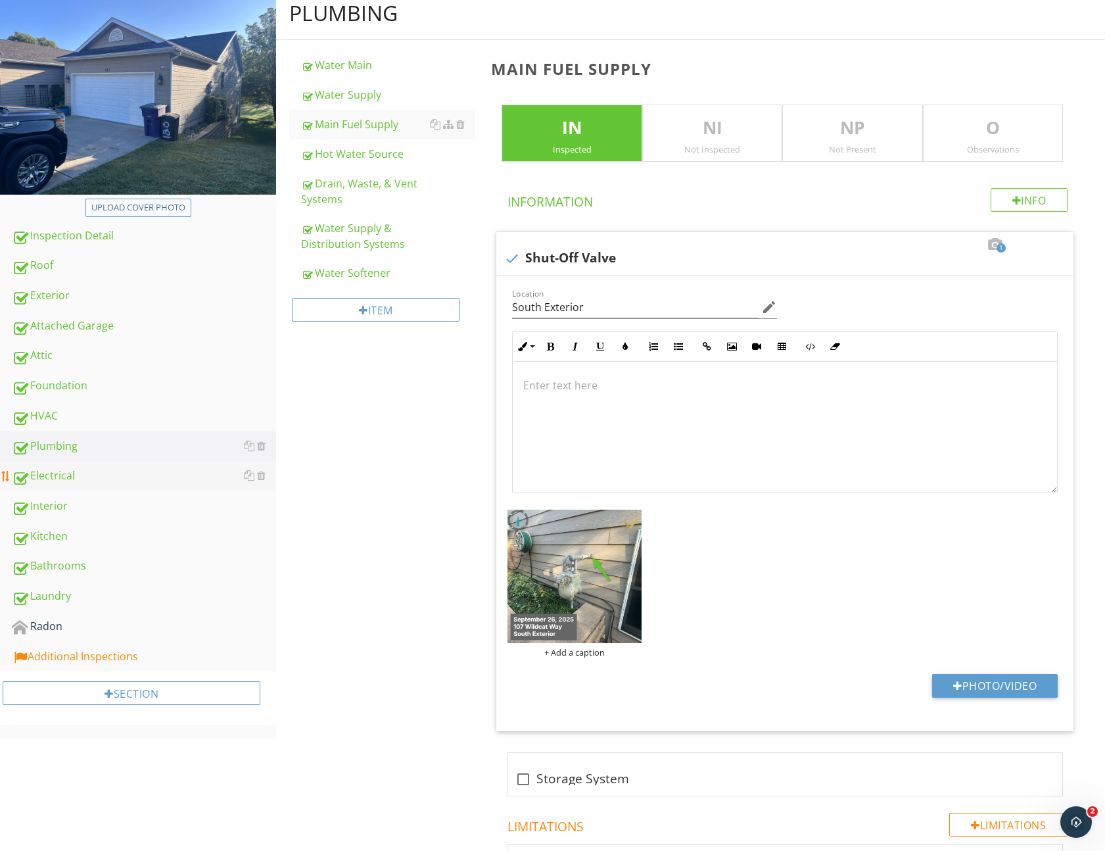
drag, startPoint x: 66, startPoint y: 471, endPoint x: 106, endPoint y: 476, distance: 39.7
click at [66, 471] on div "Electrical" at bounding box center [144, 475] width 264 height 17
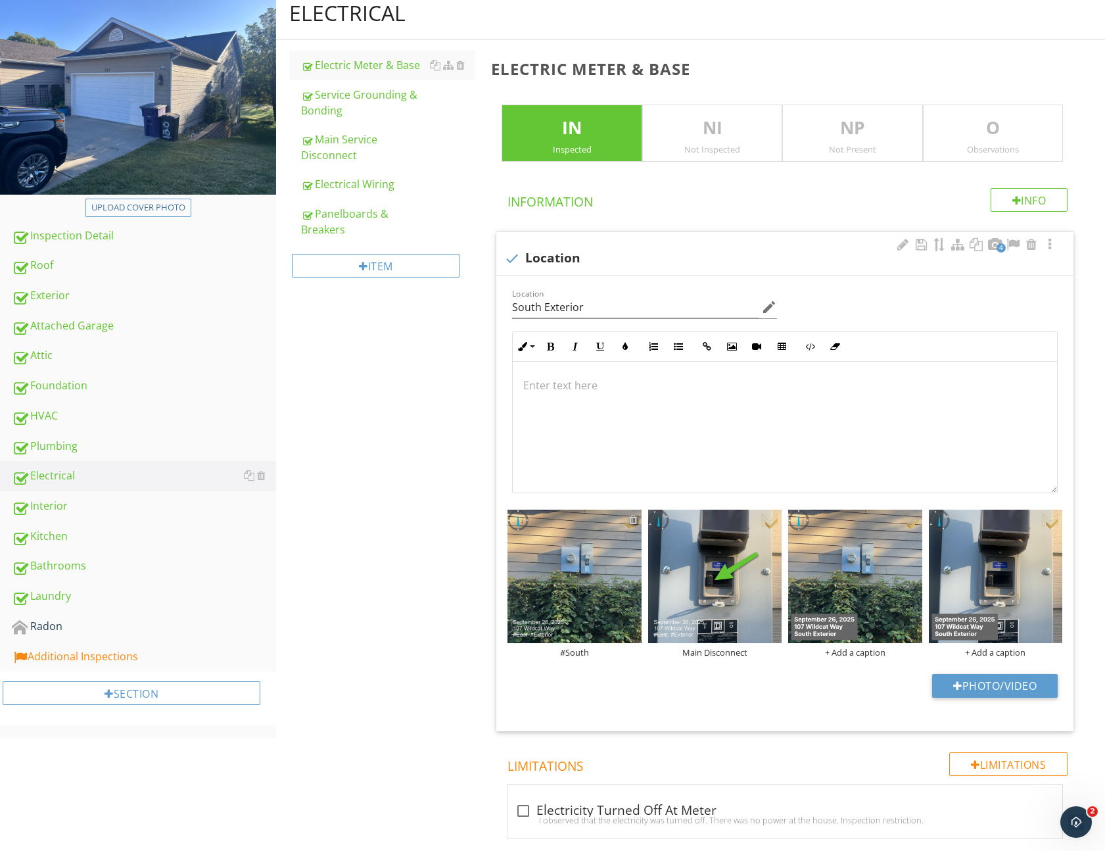
click at [636, 523] on div at bounding box center [633, 519] width 9 height 11
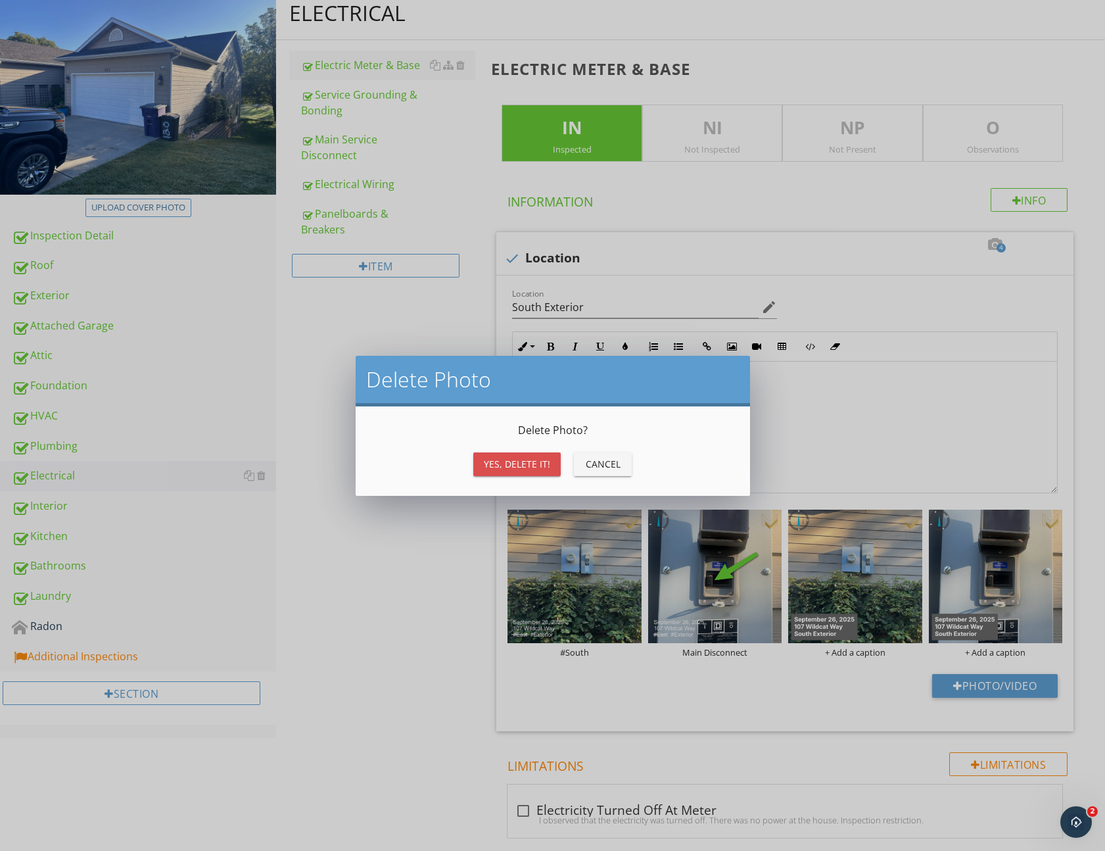
drag, startPoint x: 512, startPoint y: 464, endPoint x: 528, endPoint y: 478, distance: 21.0
click at [512, 464] on div "Yes, Delete it!" at bounding box center [517, 464] width 66 height 14
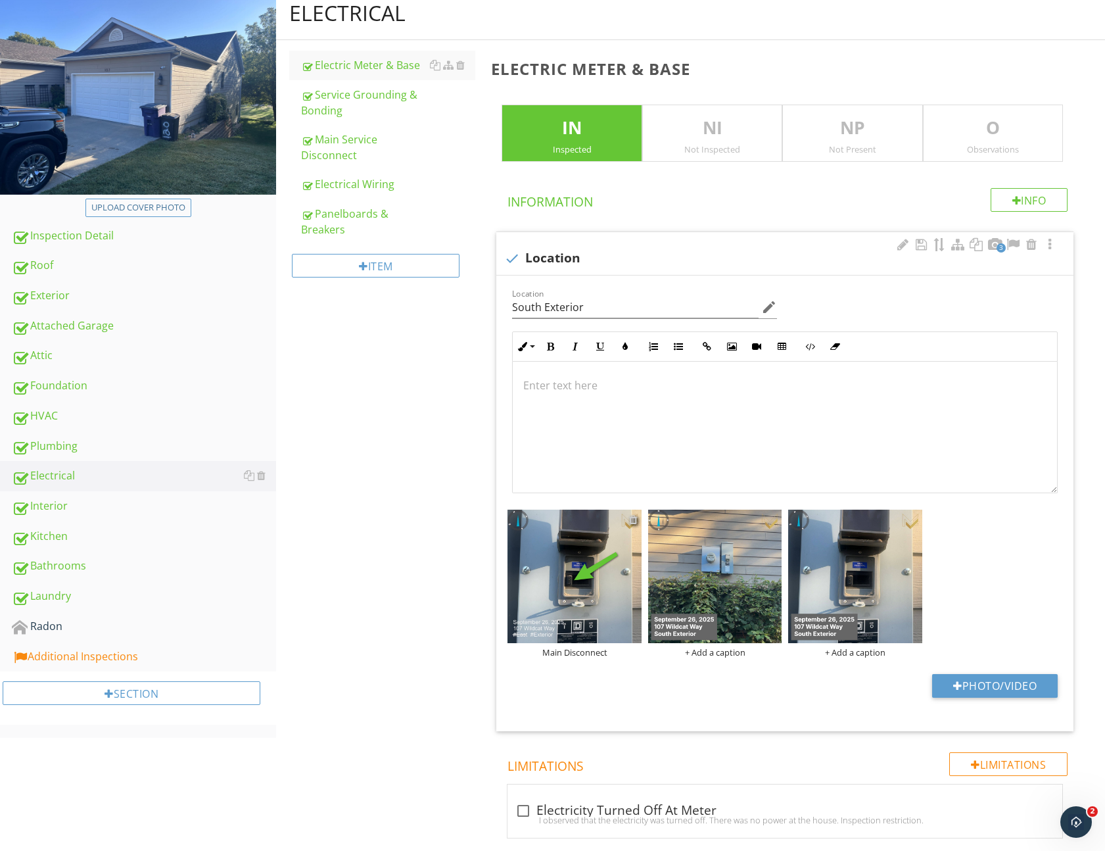
click at [632, 518] on div at bounding box center [633, 519] width 9 height 11
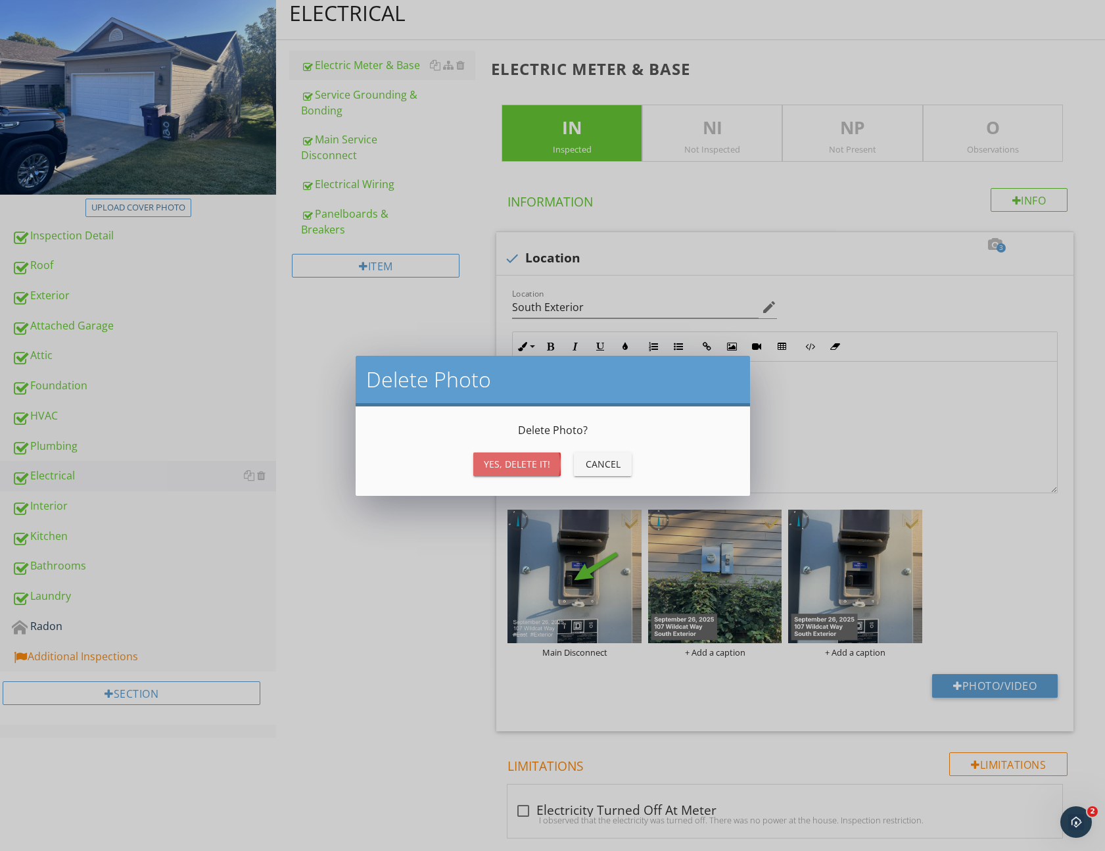
click at [494, 458] on div "Yes, Delete it!" at bounding box center [517, 464] width 66 height 14
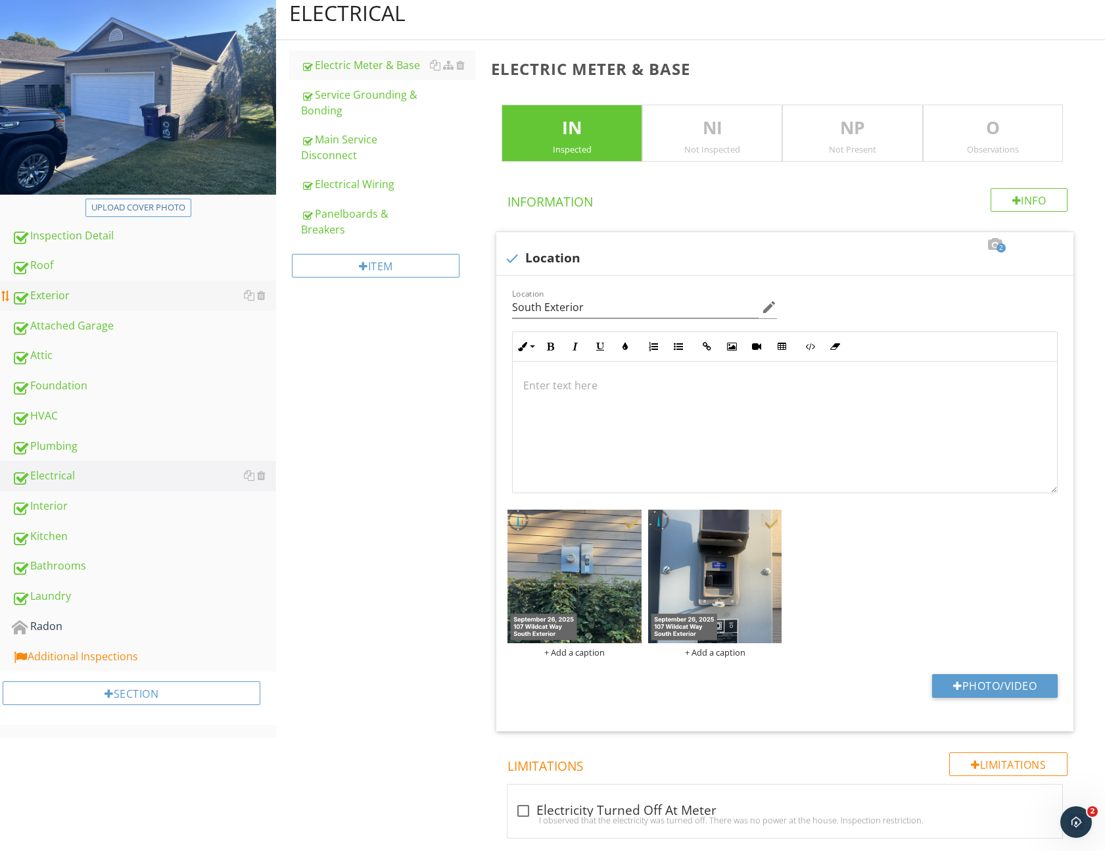
scroll to position [141, 0]
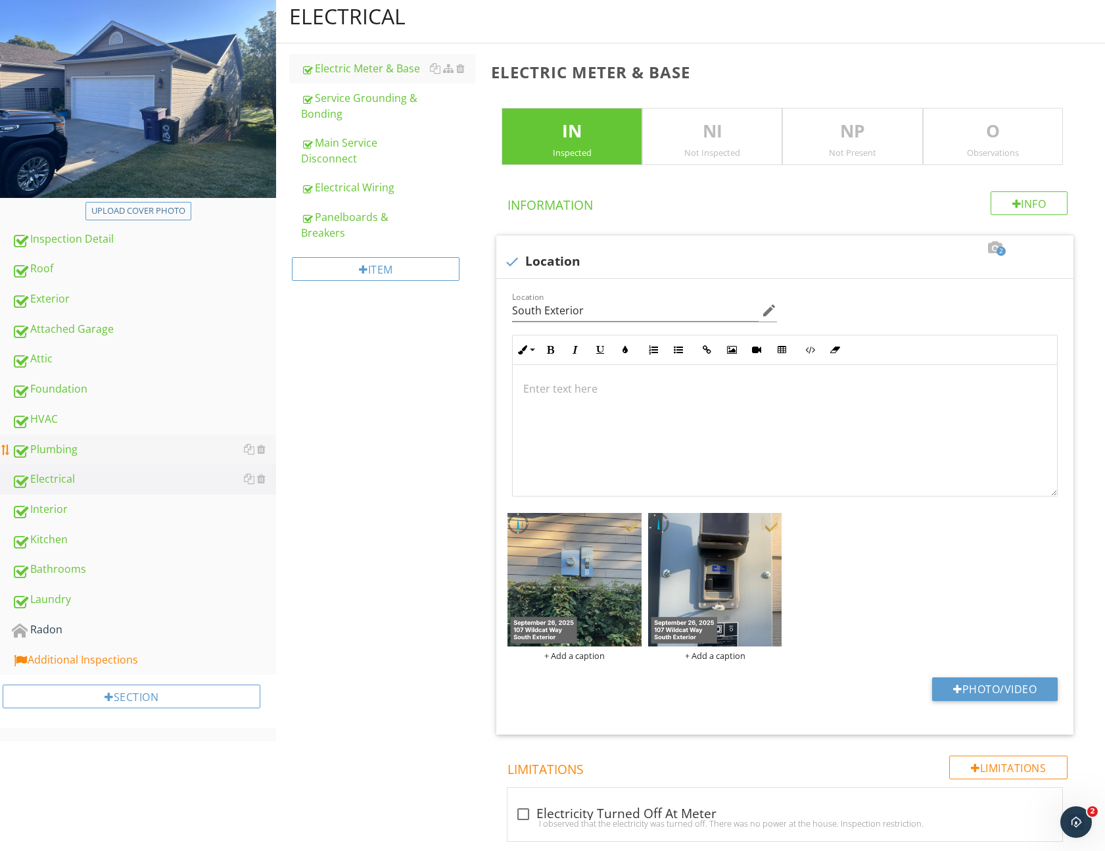
click at [65, 442] on div "Plumbing" at bounding box center [144, 449] width 264 height 17
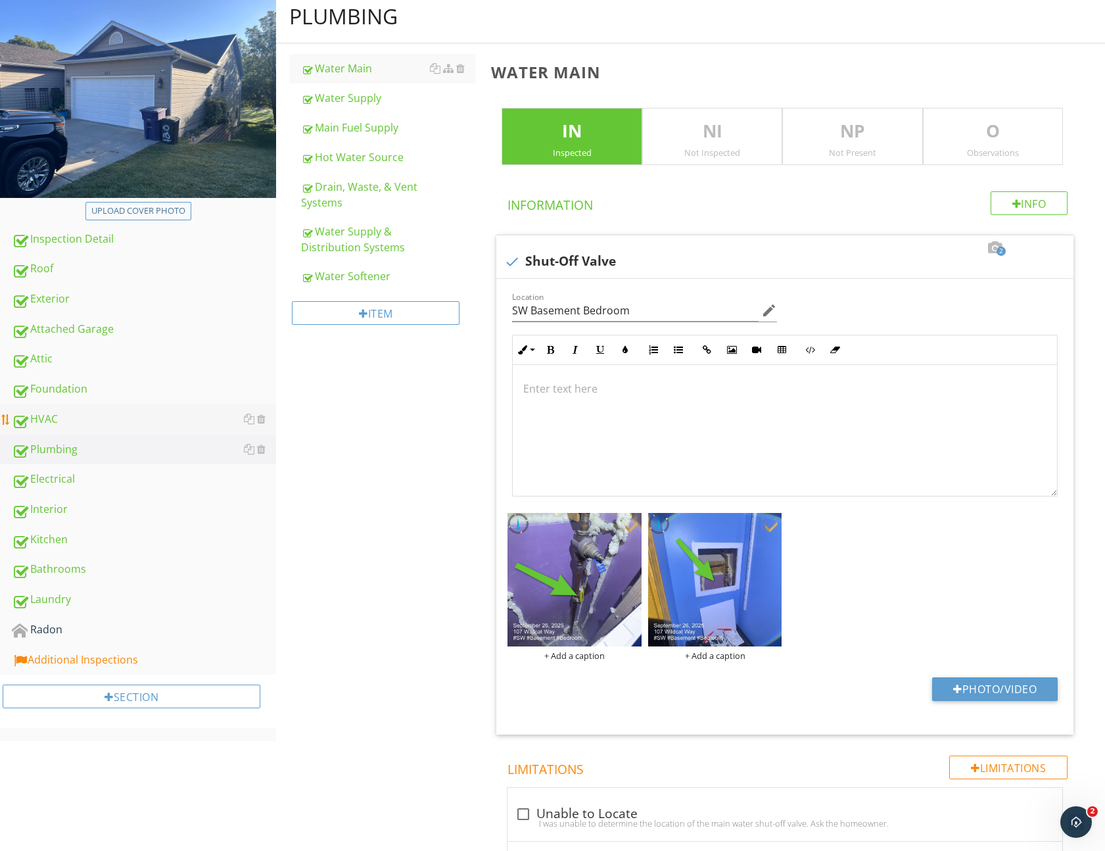
click at [68, 427] on div "HVAC" at bounding box center [144, 419] width 264 height 17
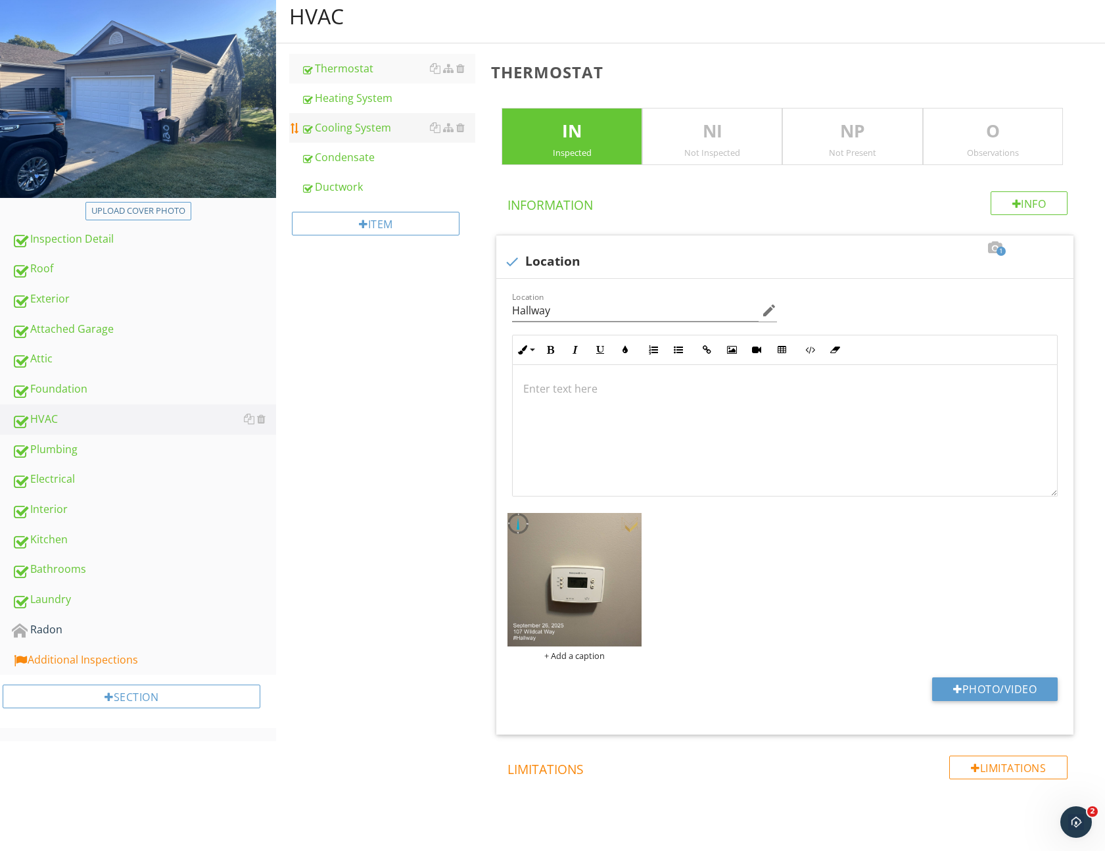
click at [355, 122] on div "Cooling System" at bounding box center [388, 128] width 174 height 16
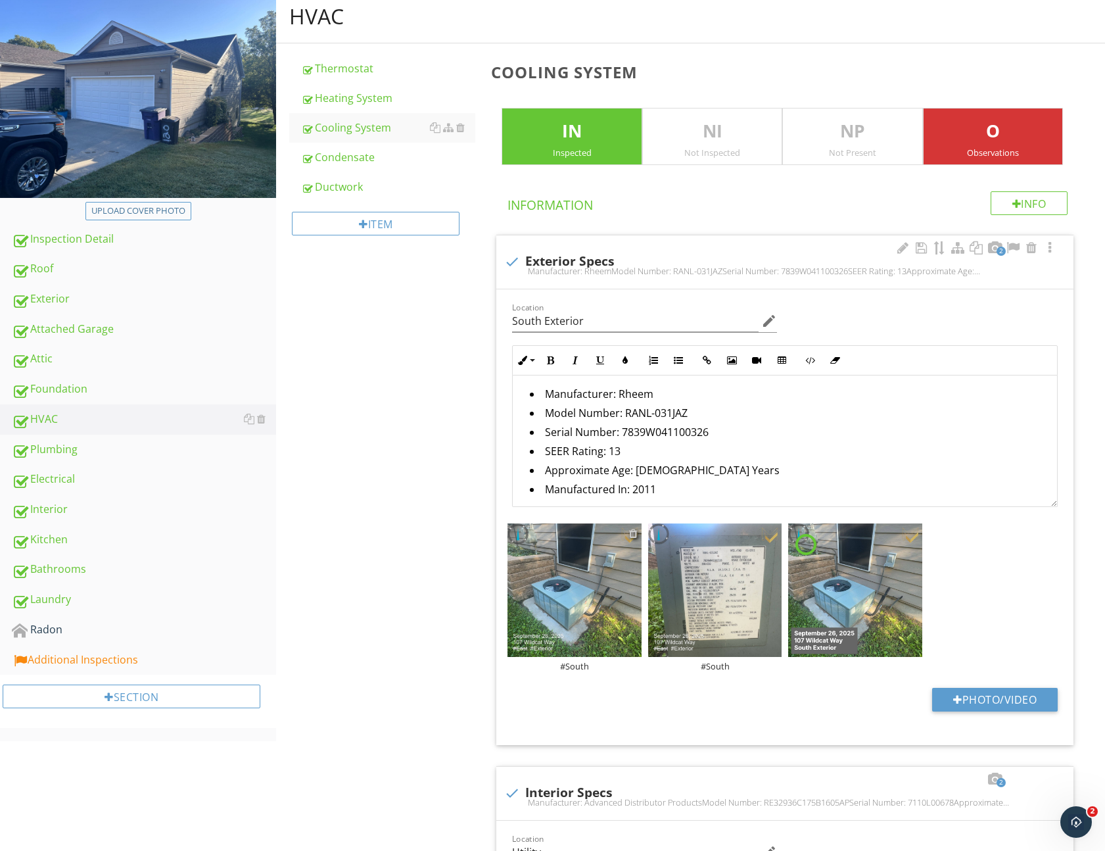
click at [631, 533] on div at bounding box center [633, 533] width 9 height 11
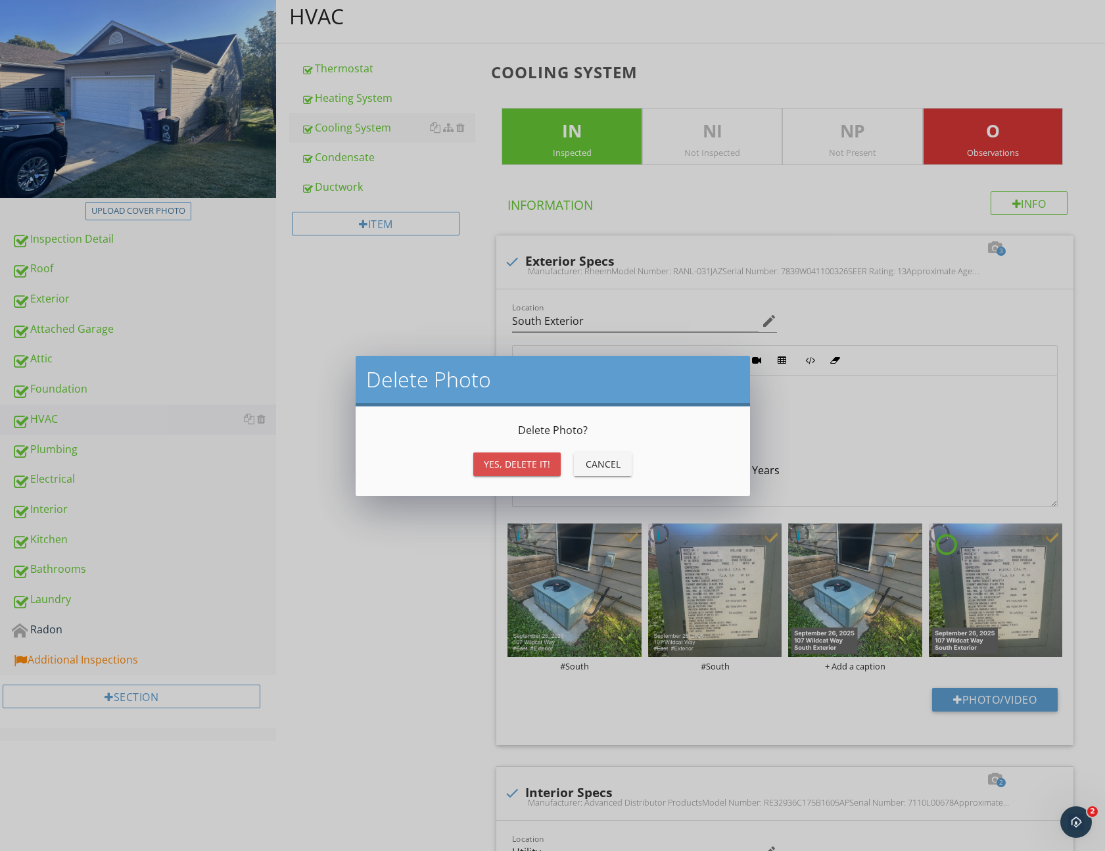
drag, startPoint x: 520, startPoint y: 466, endPoint x: 533, endPoint y: 486, distance: 23.7
click at [520, 466] on div "Yes, Delete it!" at bounding box center [517, 464] width 66 height 14
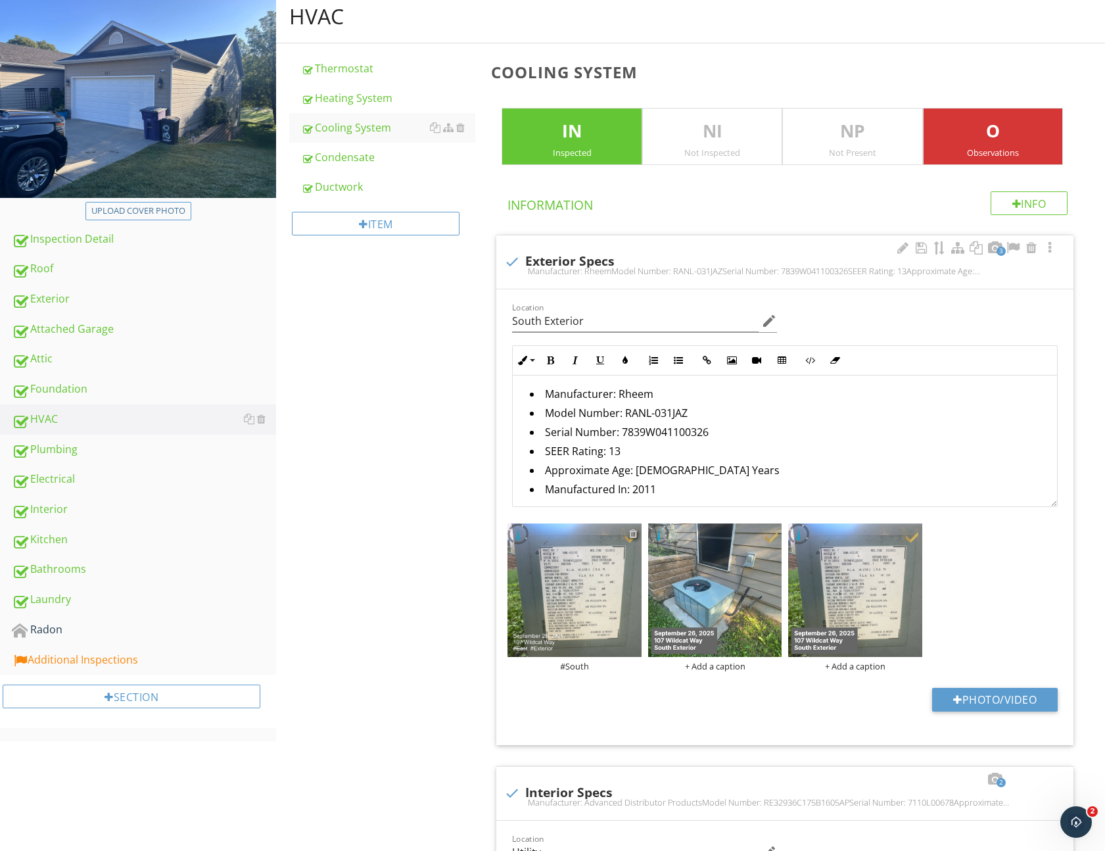
click at [634, 537] on div at bounding box center [633, 533] width 9 height 11
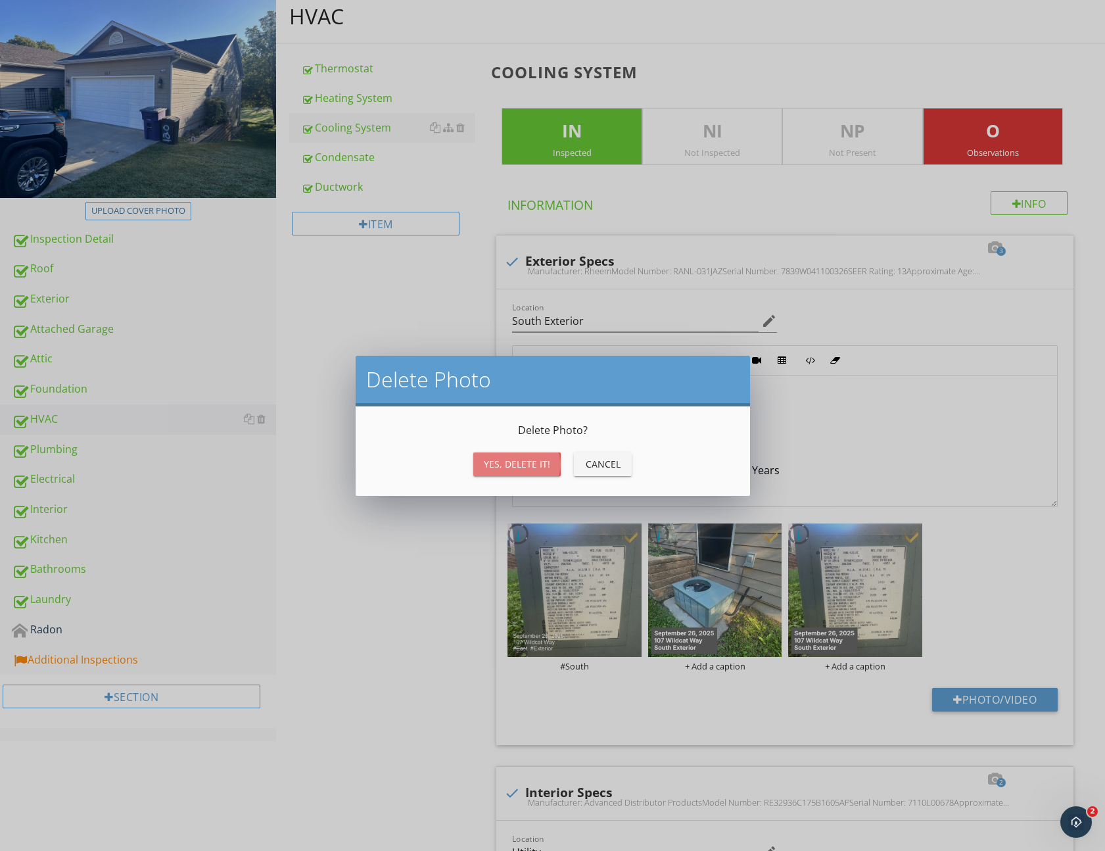
drag, startPoint x: 511, startPoint y: 473, endPoint x: 504, endPoint y: 480, distance: 9.8
click at [511, 473] on button "Yes, Delete it!" at bounding box center [516, 464] width 87 height 24
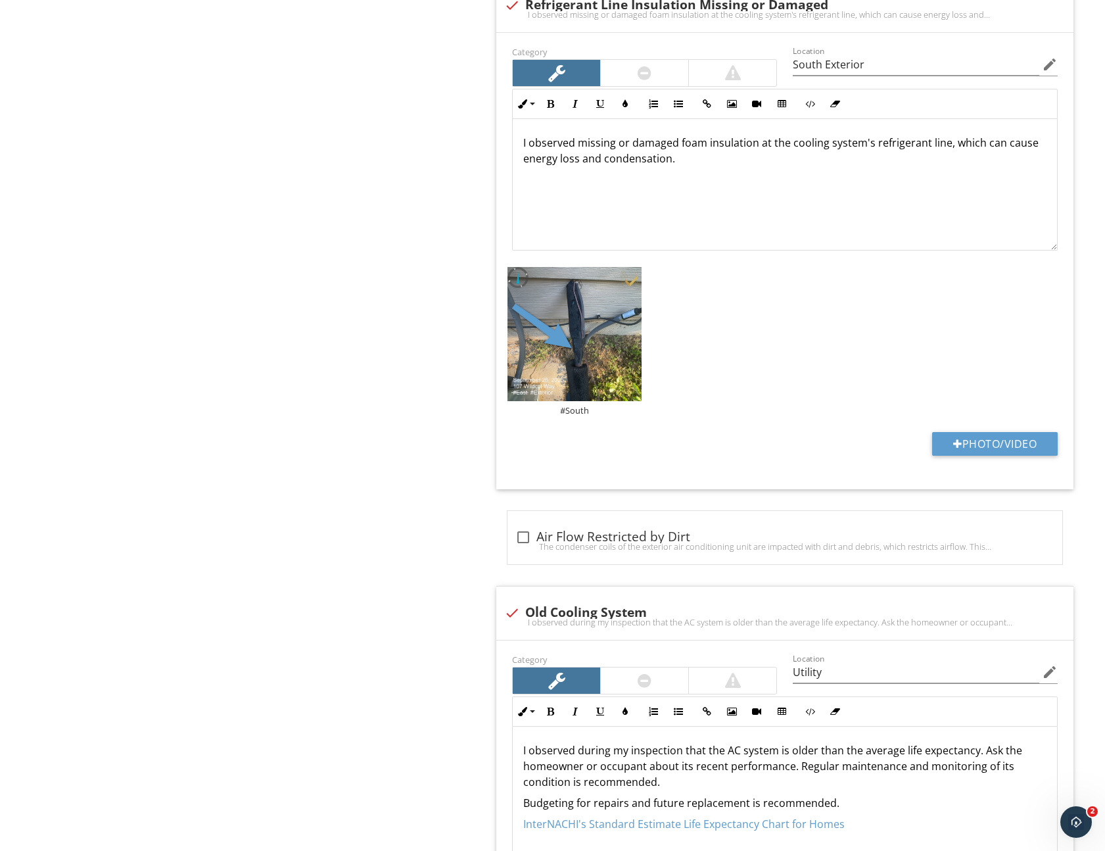
scroll to position [1712, 0]
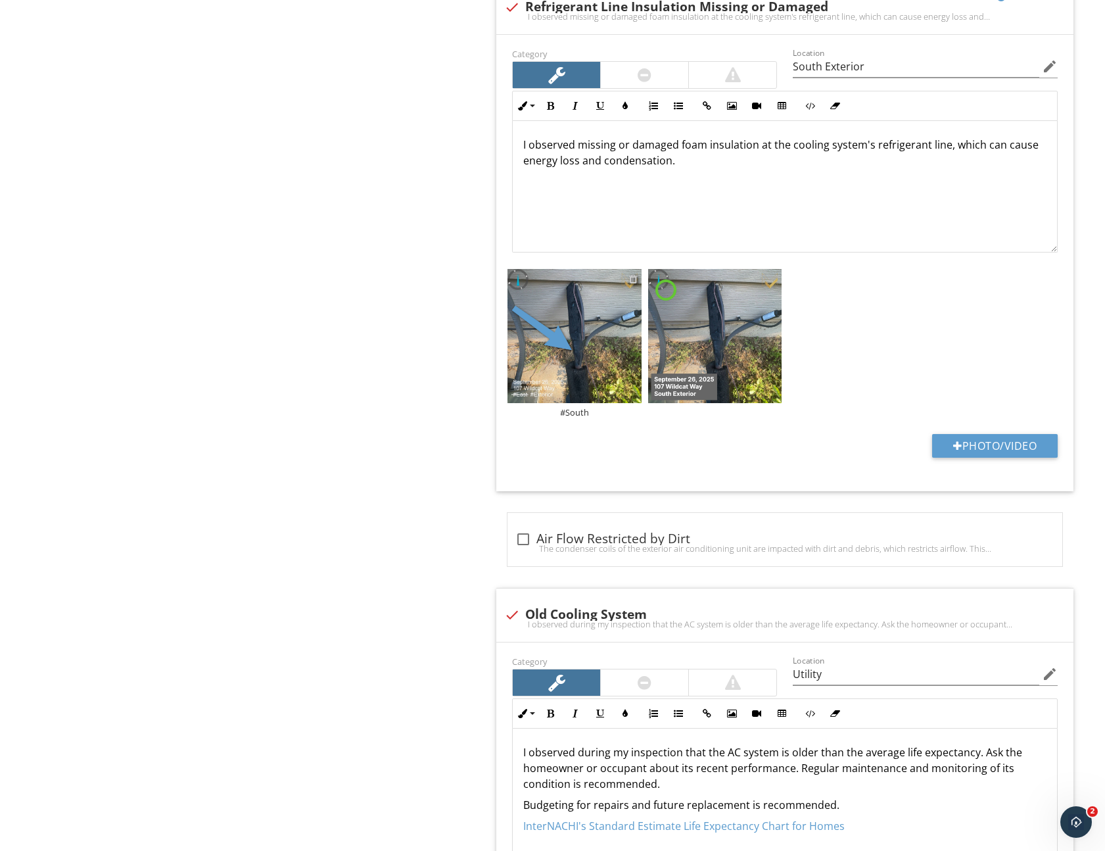
click at [634, 279] on div at bounding box center [633, 279] width 9 height 11
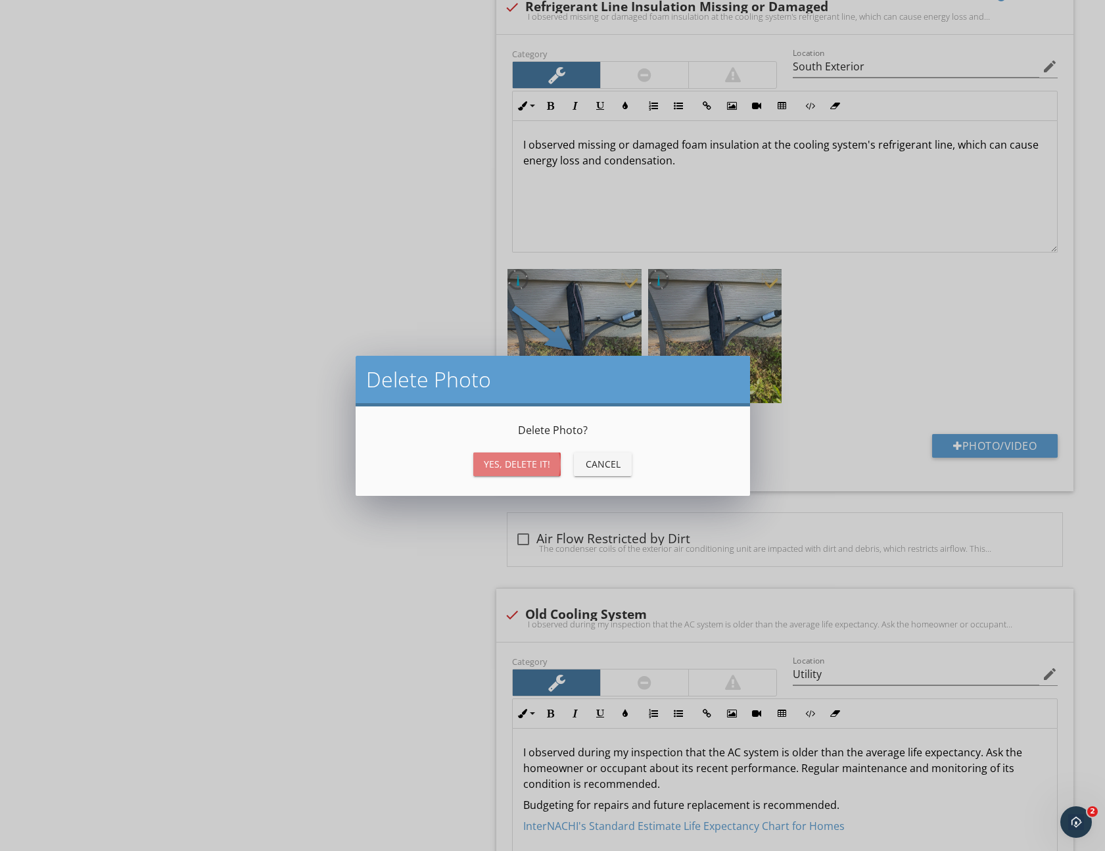
drag, startPoint x: 504, startPoint y: 462, endPoint x: 538, endPoint y: 435, distance: 42.6
click at [504, 462] on div "Yes, Delete it!" at bounding box center [517, 464] width 66 height 14
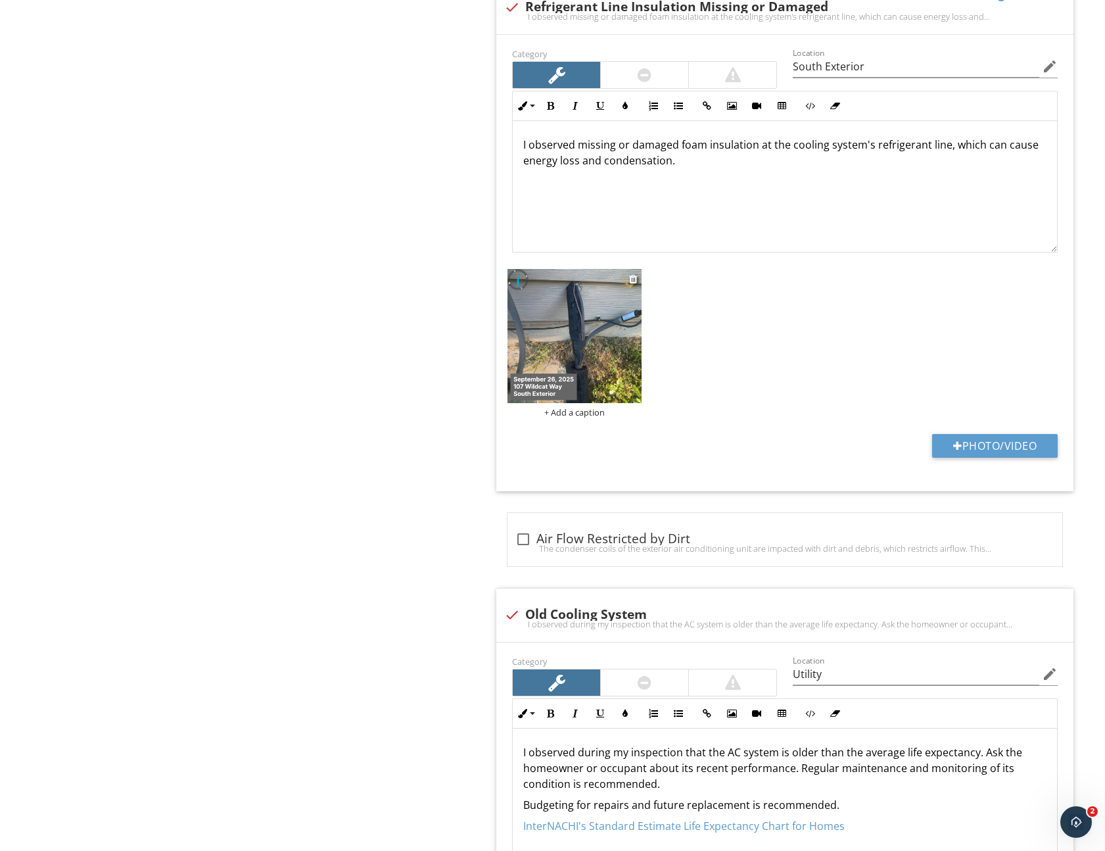
click at [580, 363] on img at bounding box center [574, 335] width 133 height 133
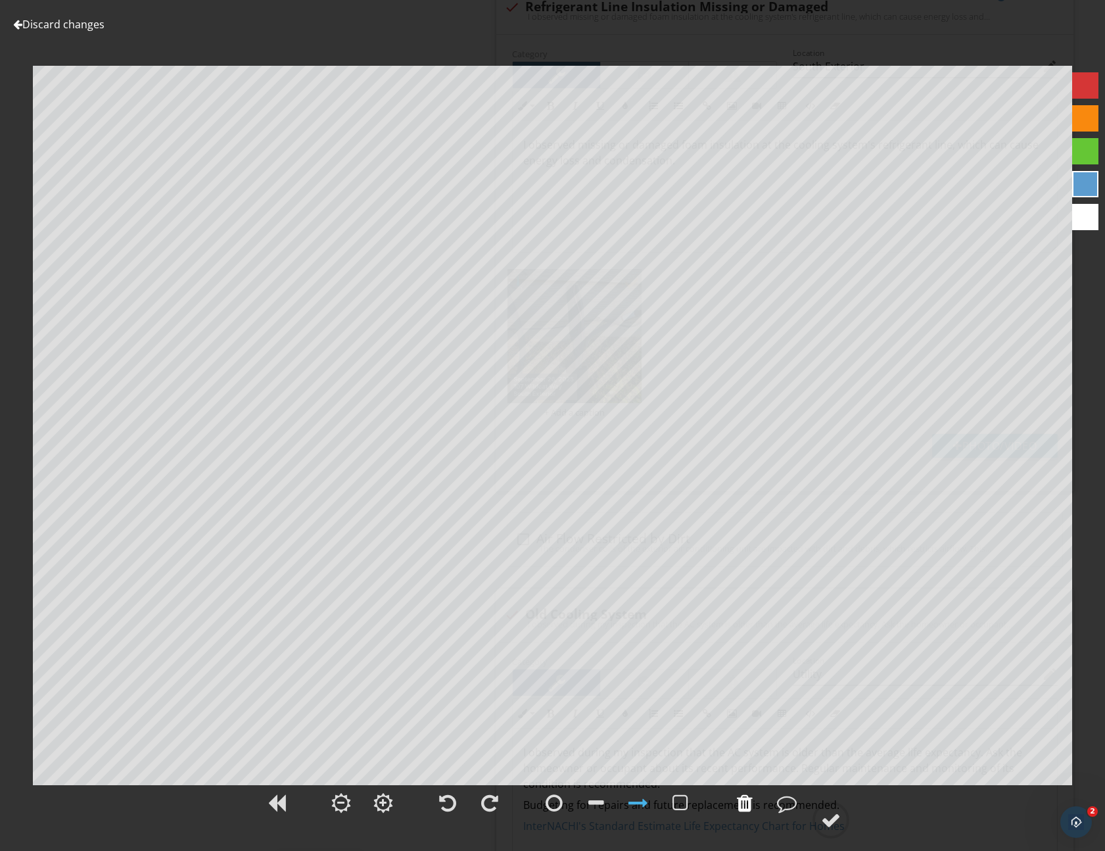
click at [751, 811] on div at bounding box center [745, 803] width 16 height 20
drag, startPoint x: 746, startPoint y: 810, endPoint x: 735, endPoint y: 811, distance: 11.2
click at [745, 811] on div at bounding box center [745, 803] width 16 height 20
drag, startPoint x: 684, startPoint y: 808, endPoint x: 685, endPoint y: 796, distance: 12.6
click at [684, 806] on div at bounding box center [681, 803] width 16 height 20
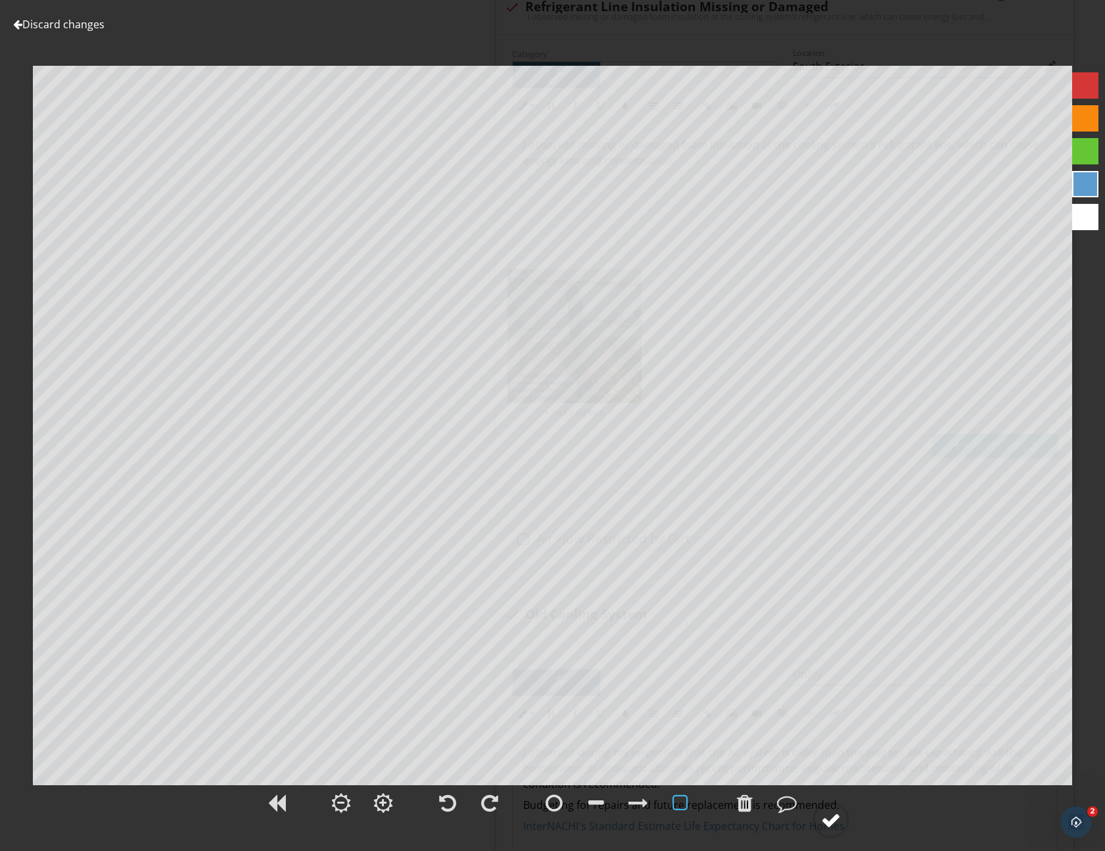
click at [824, 817] on div at bounding box center [831, 820] width 20 height 20
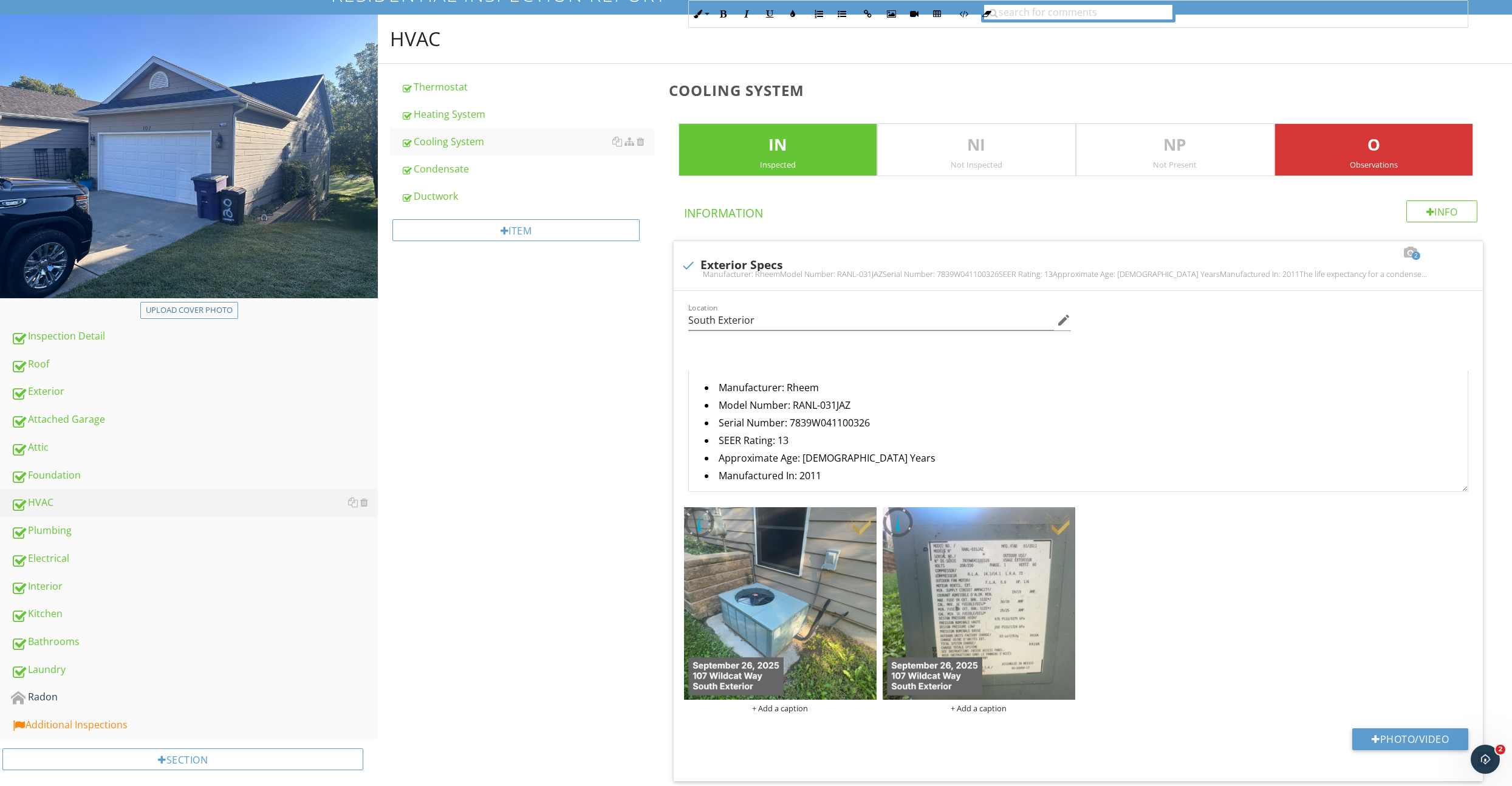
scroll to position [0, 0]
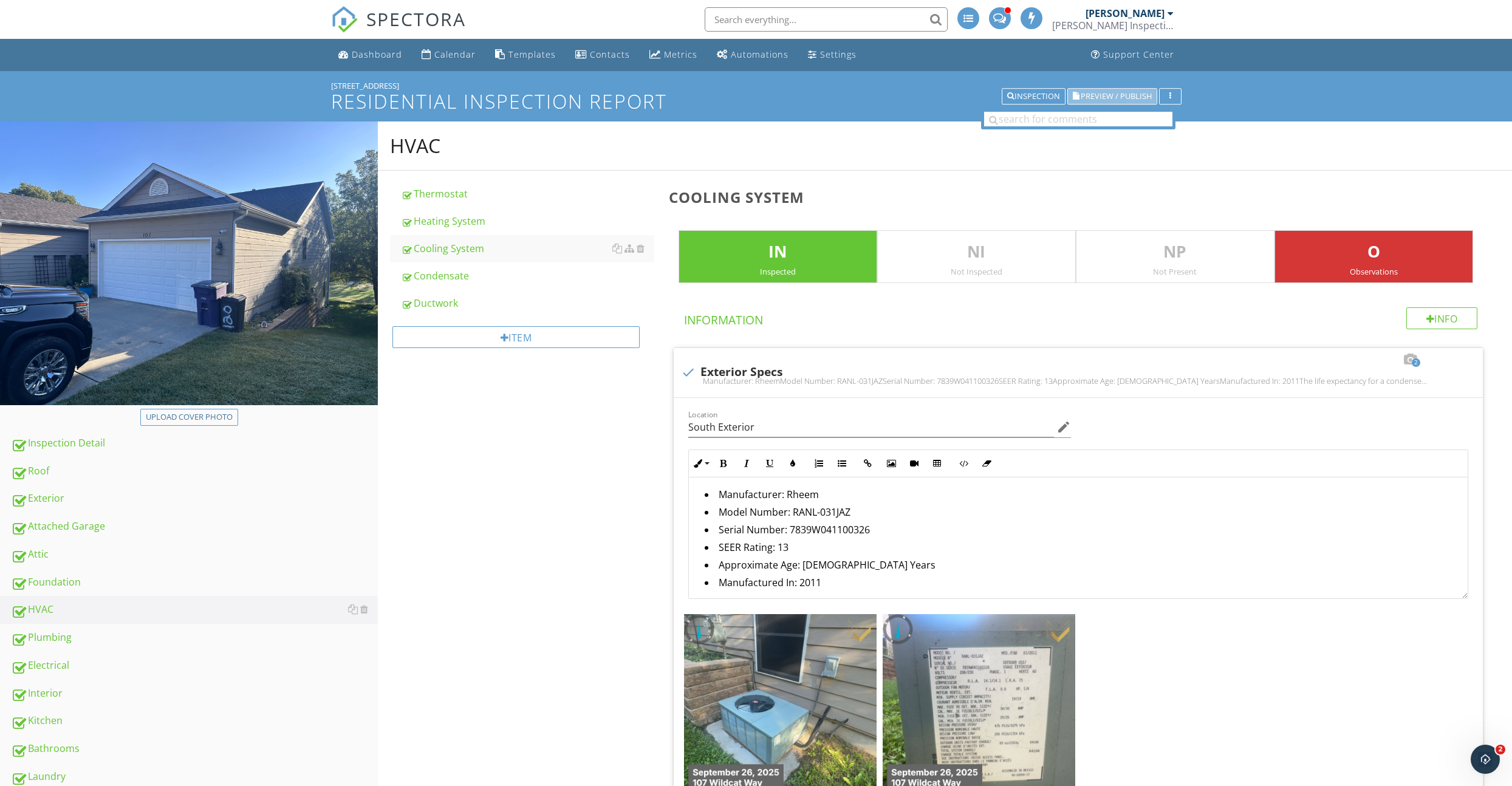
click at [1122, 96] on span "Preview / Publish" at bounding box center [1116, 96] width 71 height 8
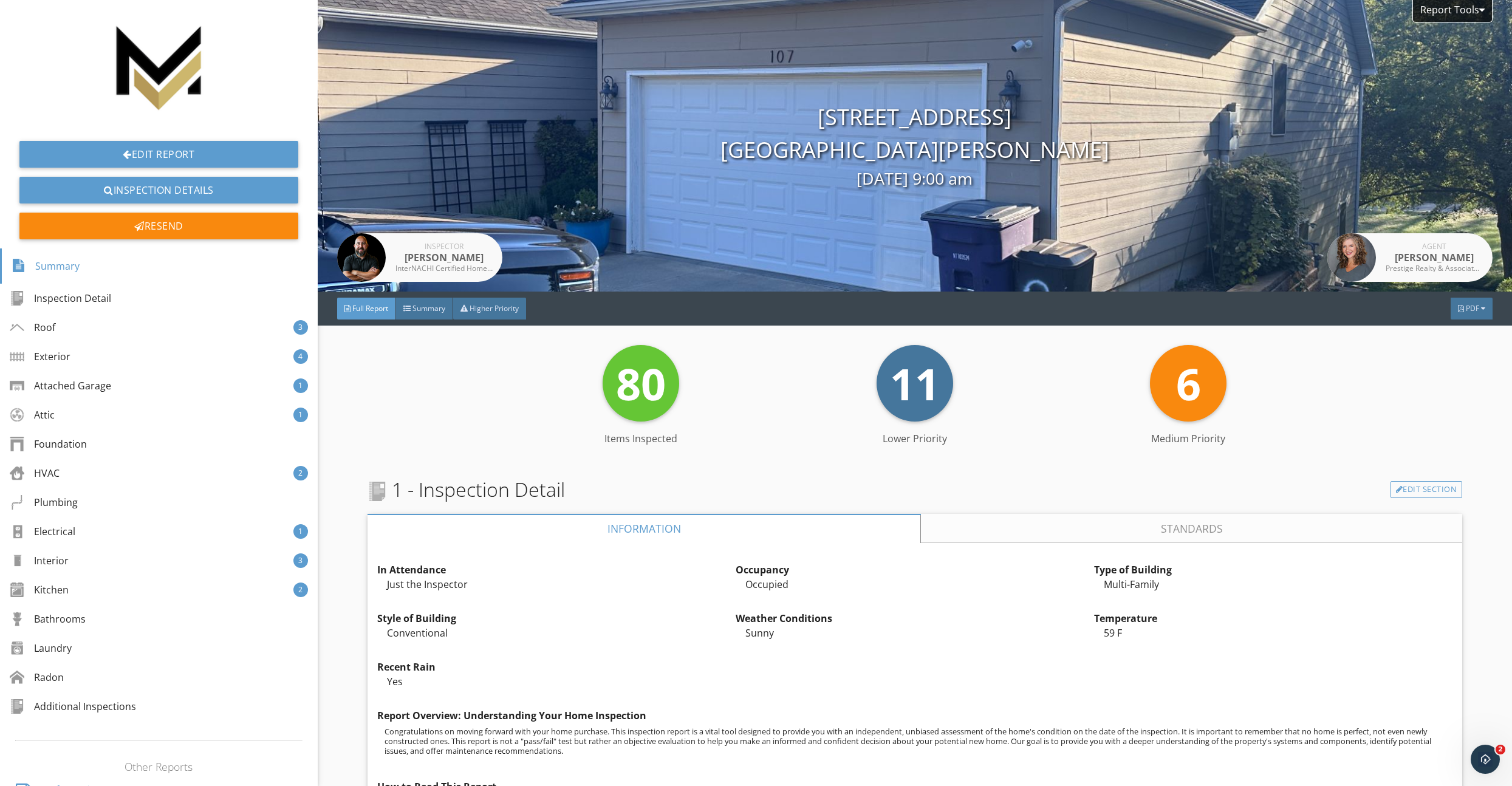
click at [1479, 313] on span "PDF" at bounding box center [1472, 308] width 13 height 10
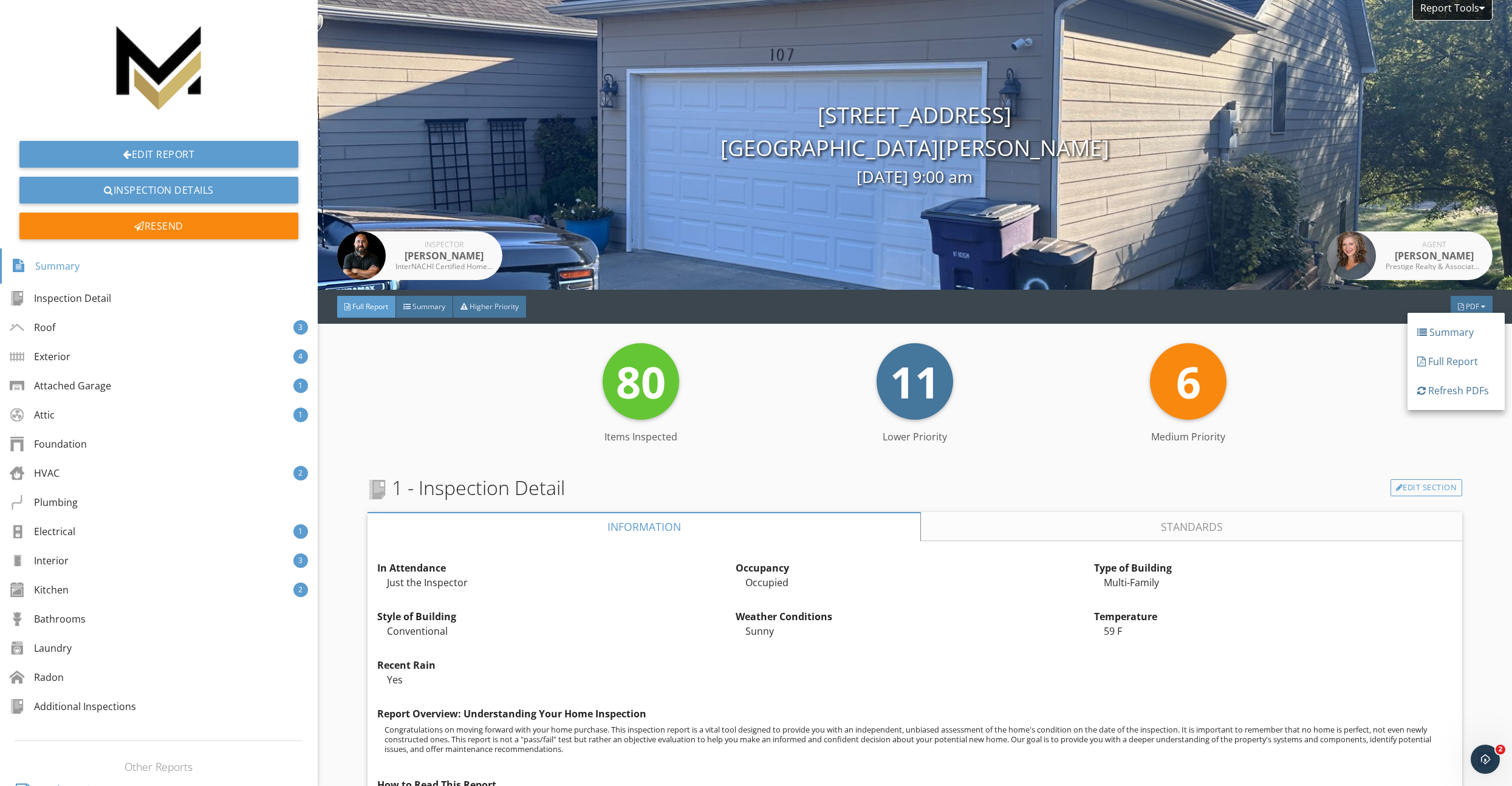
click at [1465, 384] on div "Refresh PDFs" at bounding box center [1457, 391] width 78 height 15
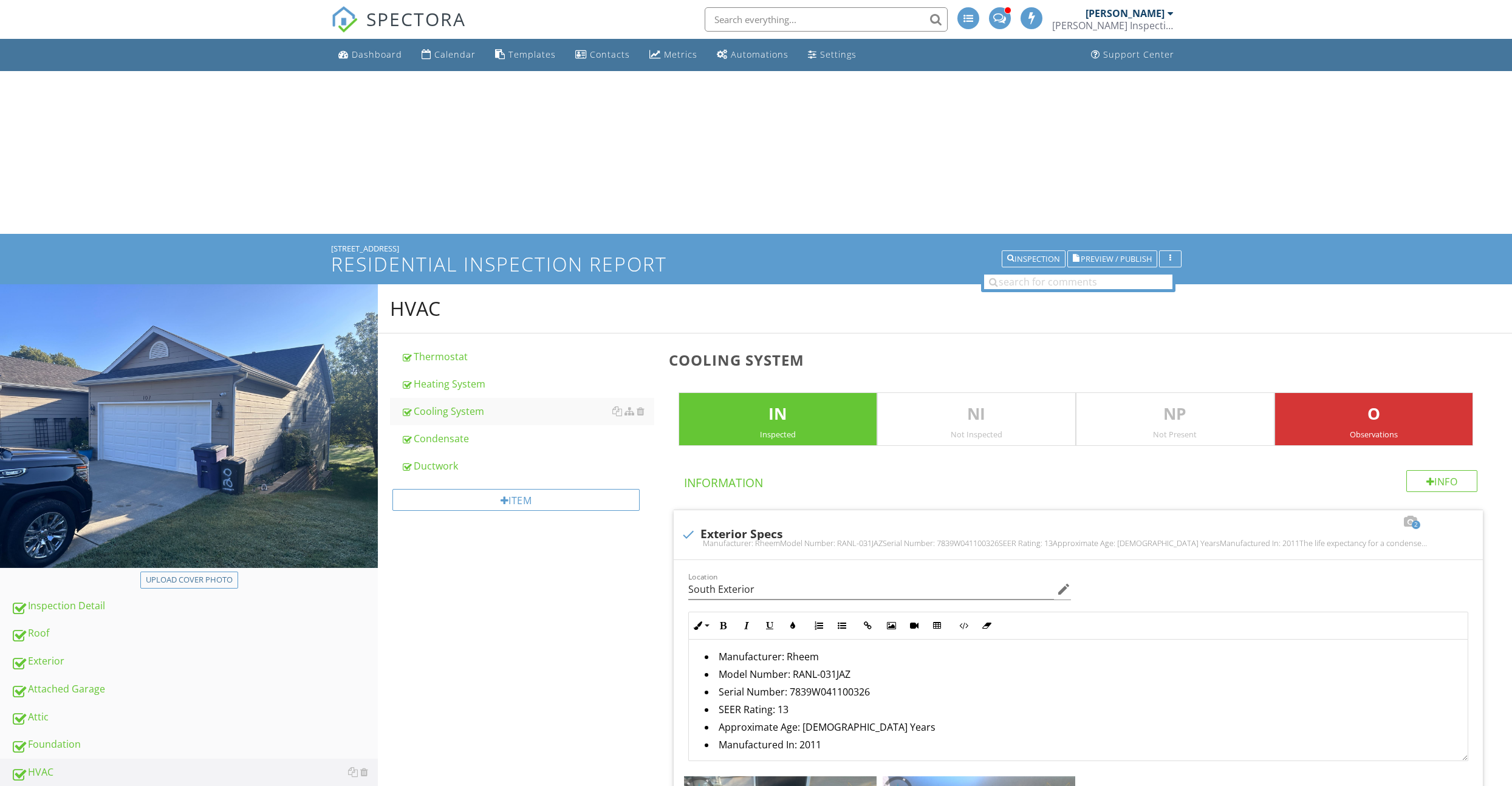
click at [396, 24] on span "SPECTORA" at bounding box center [416, 19] width 100 height 26
